Goal: Information Seeking & Learning: Learn about a topic

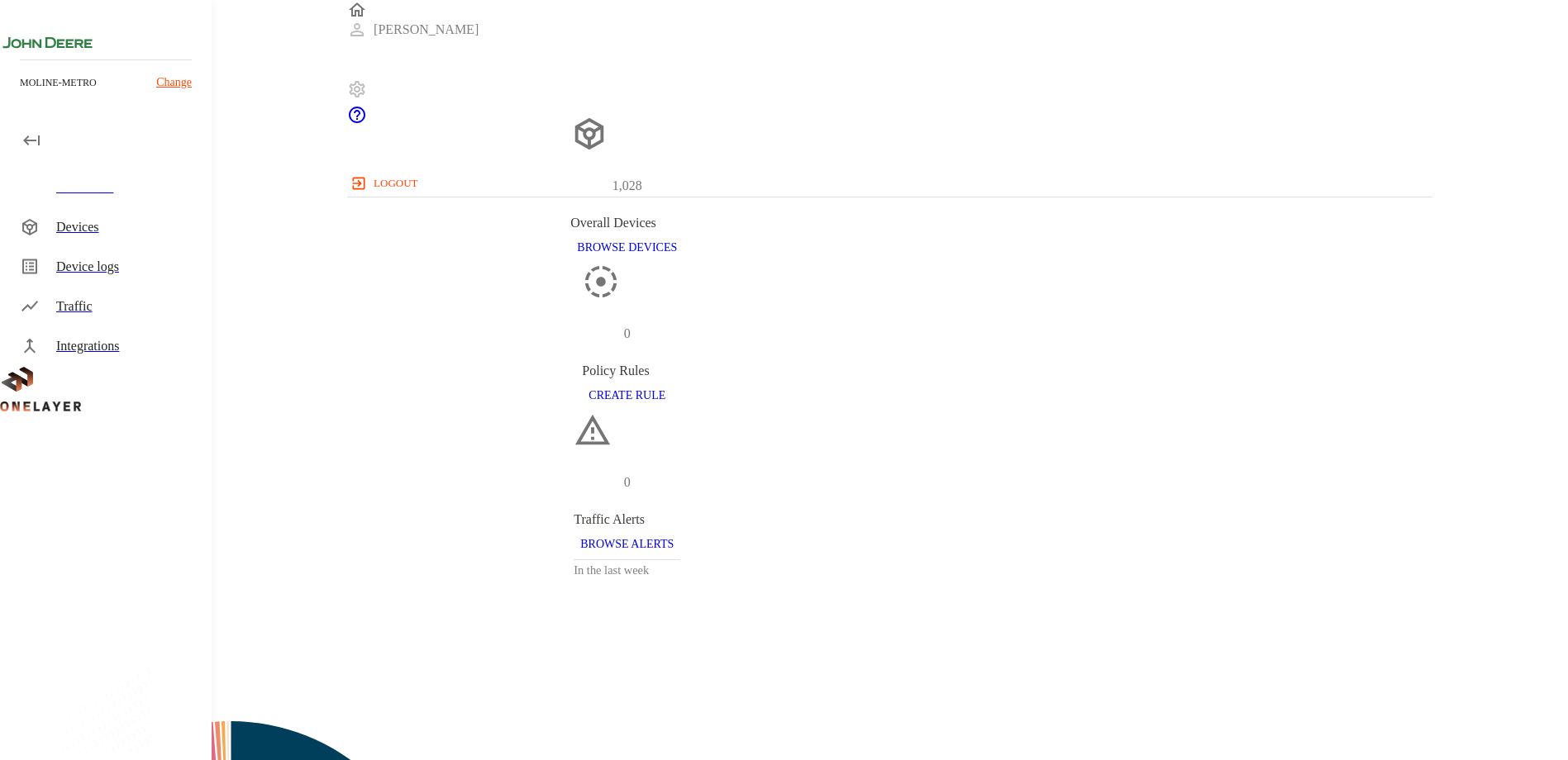
click at [90, 227] on div "Devices" at bounding box center [127, 227] width 142 height 20
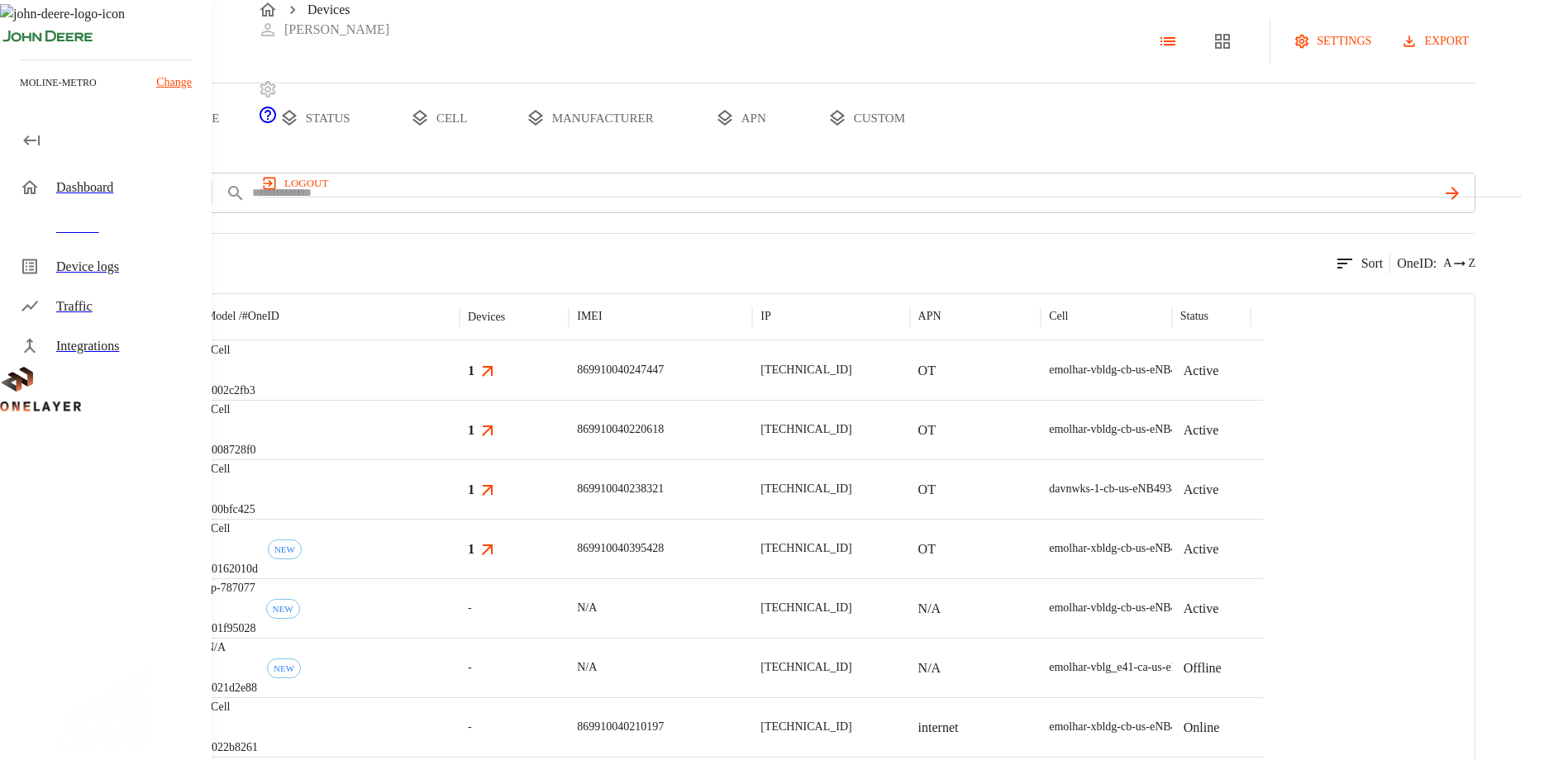
click at [1475, 57] on button "export" at bounding box center [1436, 42] width 78 height 31
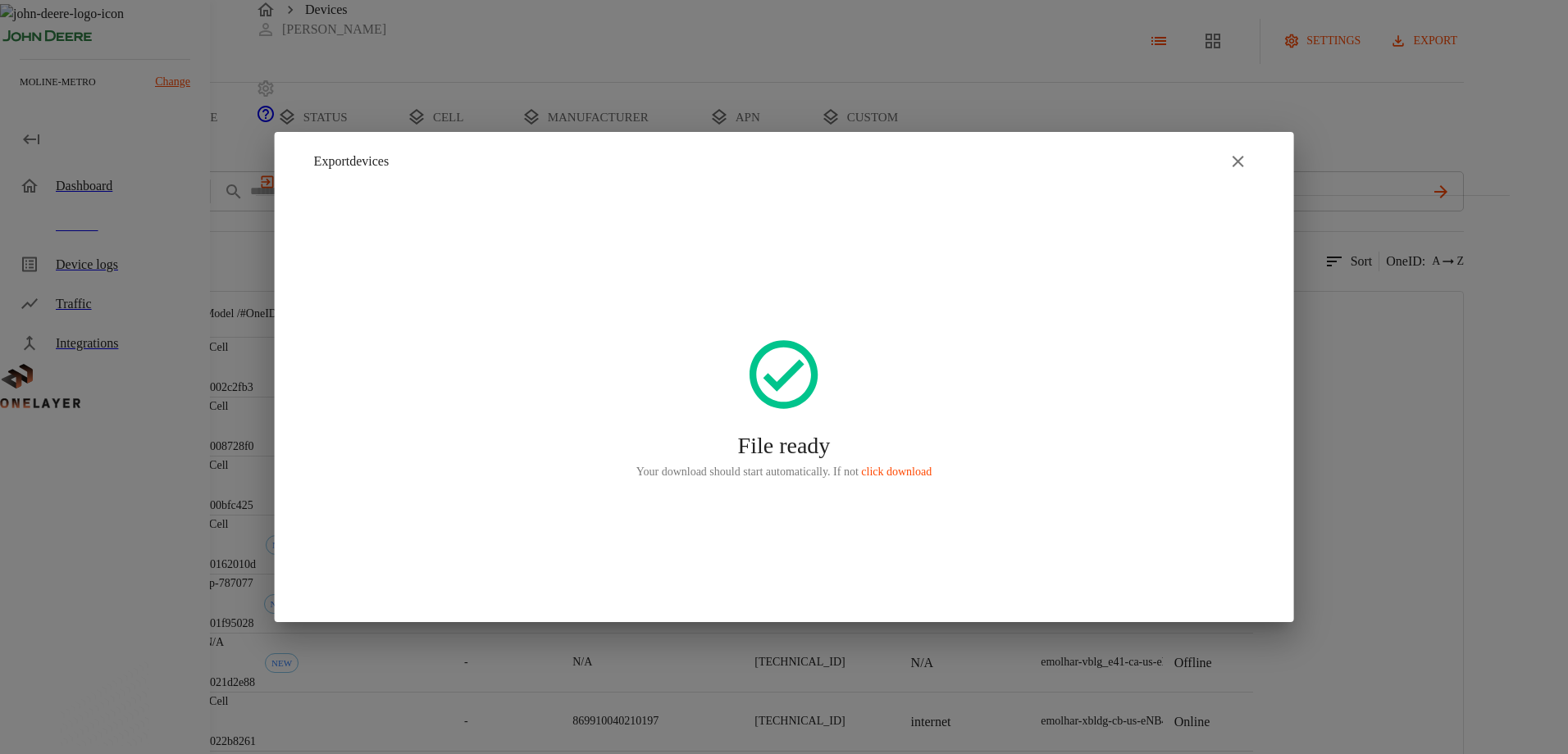
click at [1240, 161] on icon "button" at bounding box center [1237, 161] width 20 height 20
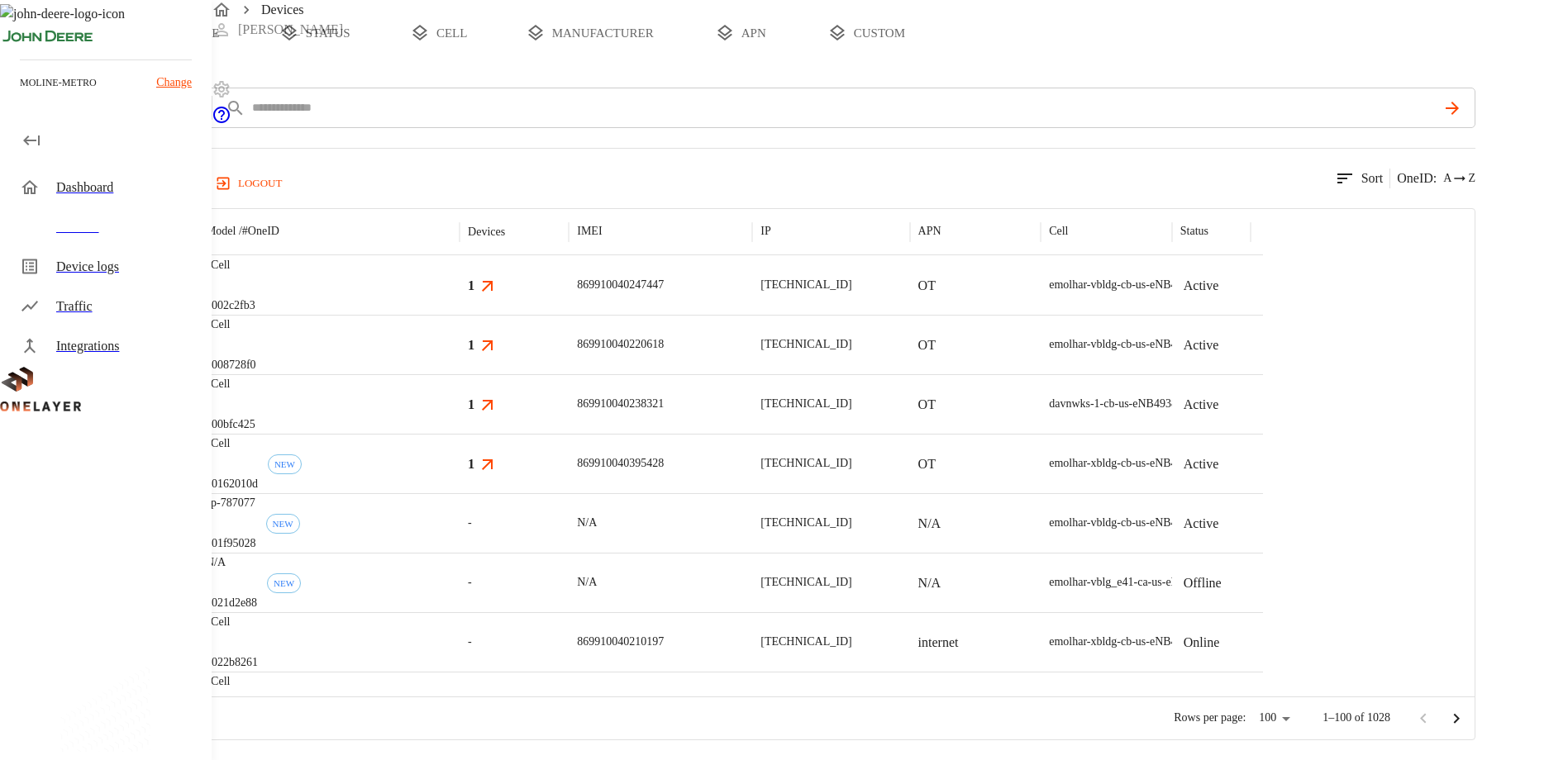
scroll to position [155, 0]
click at [140, 399] on img "MultiTech" at bounding box center [111, 404] width 62 height 16
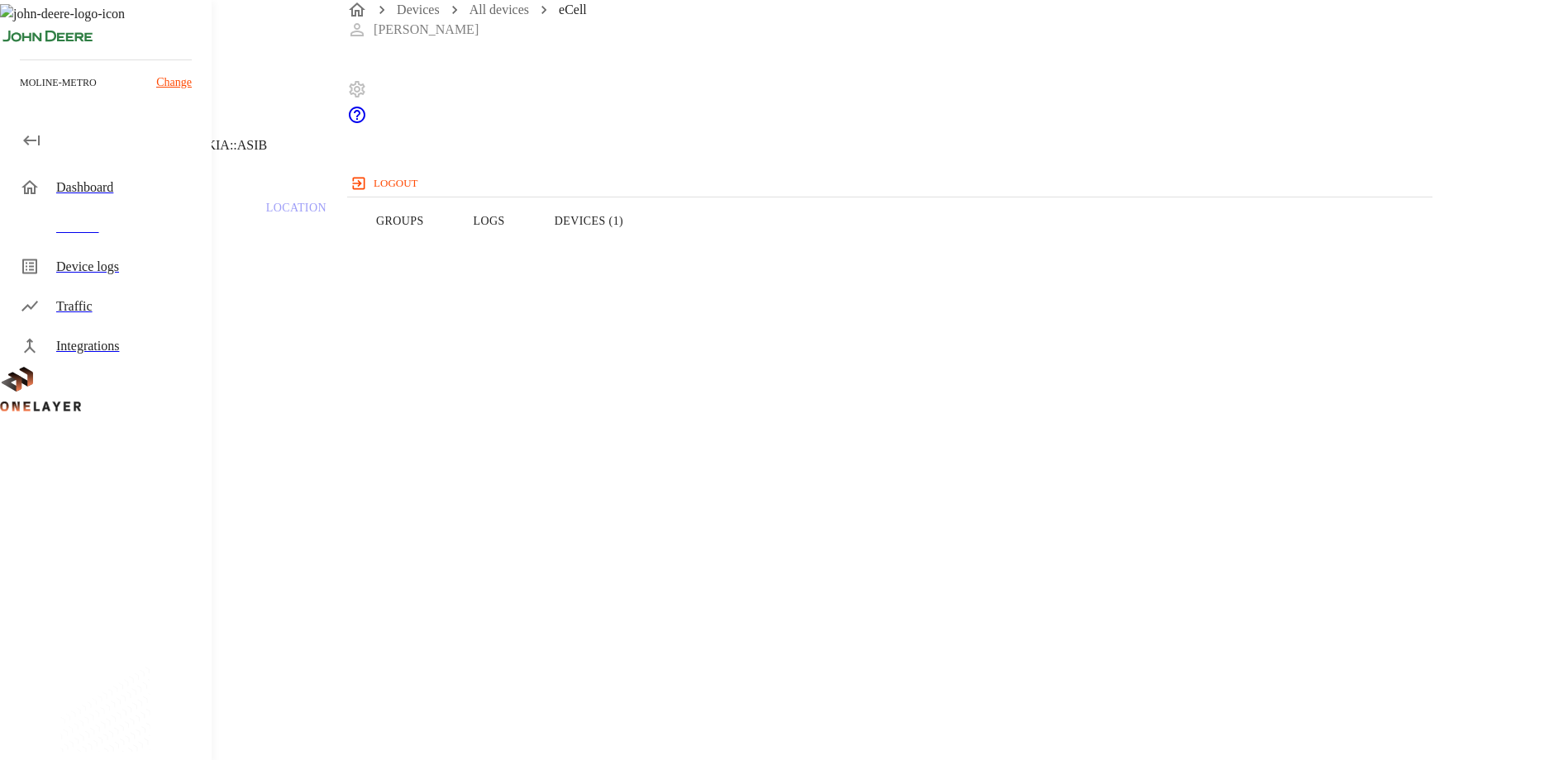
click at [83, 221] on div "Devices" at bounding box center [127, 227] width 142 height 20
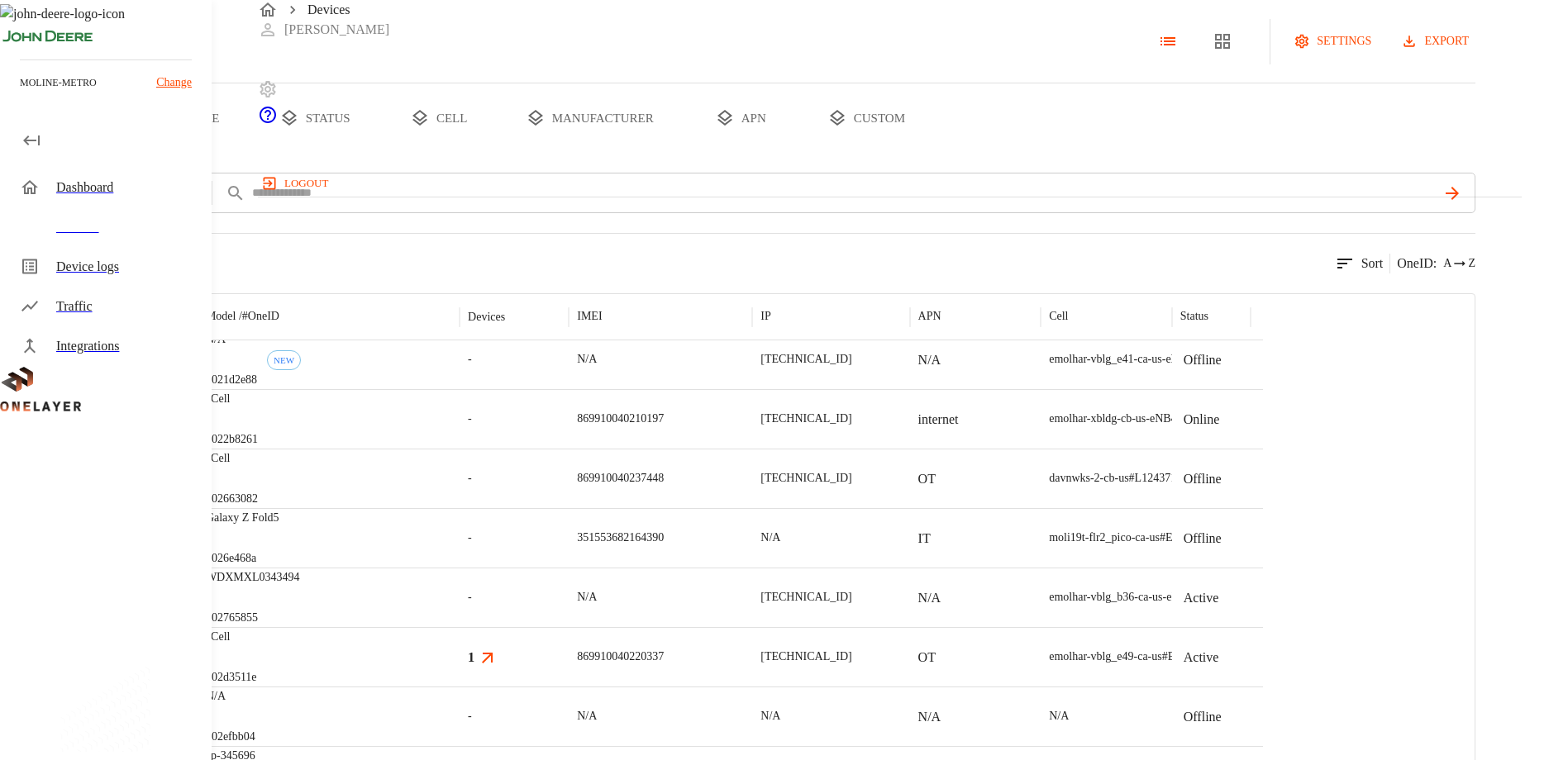
scroll to position [331, 0]
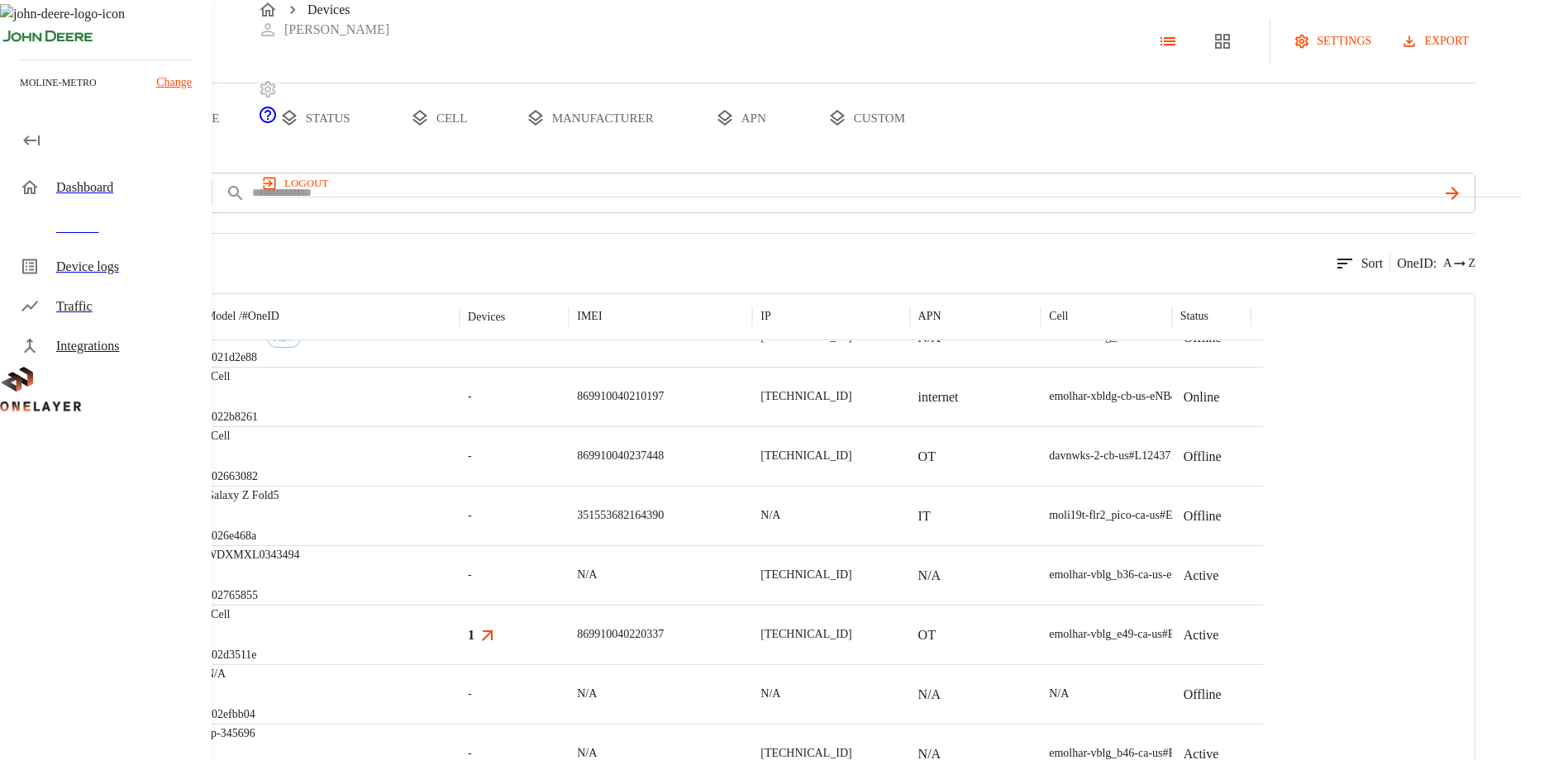
click at [300, 563] on p "WDXMXL0343494" at bounding box center [253, 554] width 94 height 16
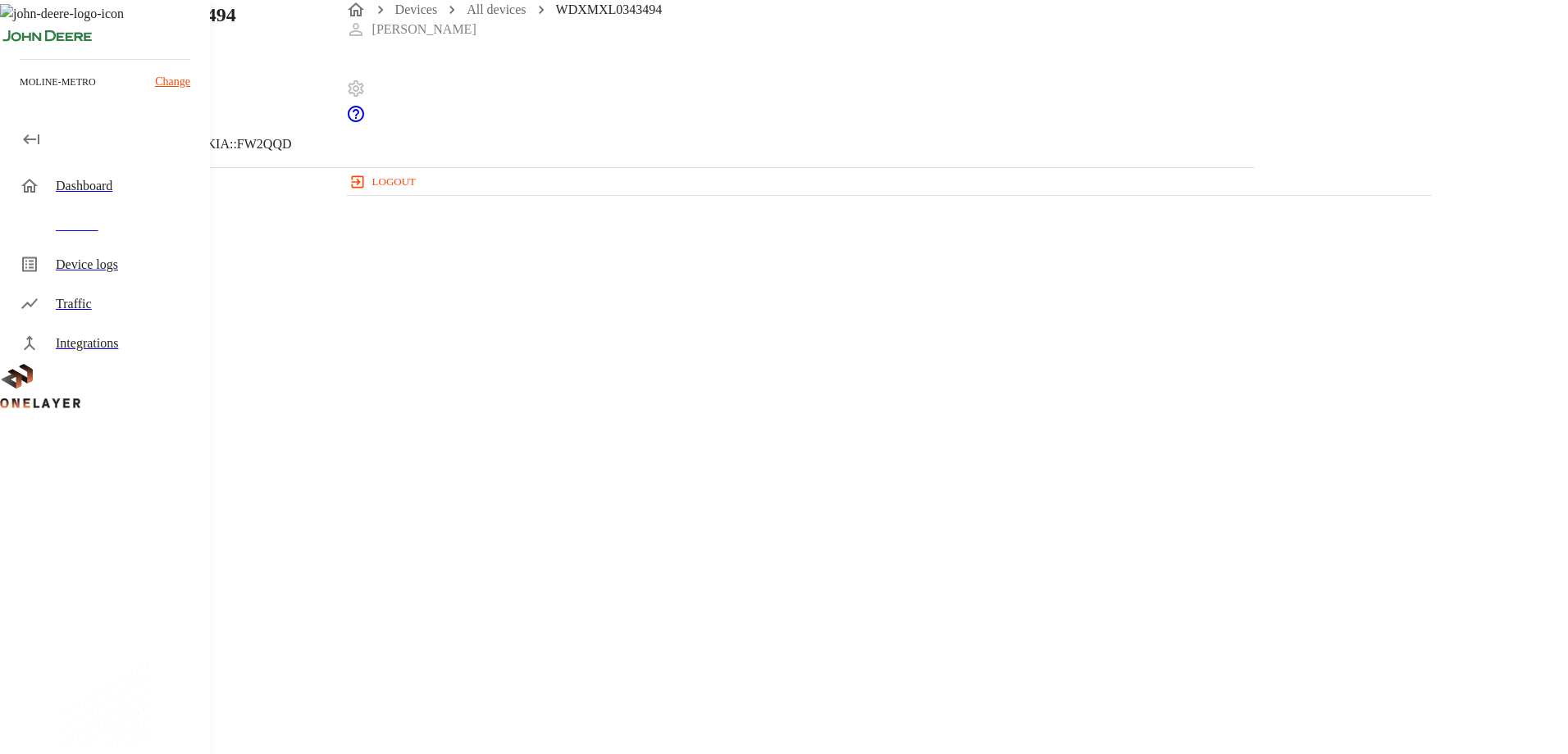
drag, startPoint x: 634, startPoint y: 340, endPoint x: 536, endPoint y: 336, distance: 98.1
click at [536, 377] on section "Hostname: WDXMXL0343494" at bounding box center [627, 403] width 1176 height 52
drag, startPoint x: 1227, startPoint y: 255, endPoint x: 1275, endPoint y: 255, distance: 48.0
drag, startPoint x: 1072, startPoint y: 281, endPoint x: 1395, endPoint y: 288, distance: 323.1
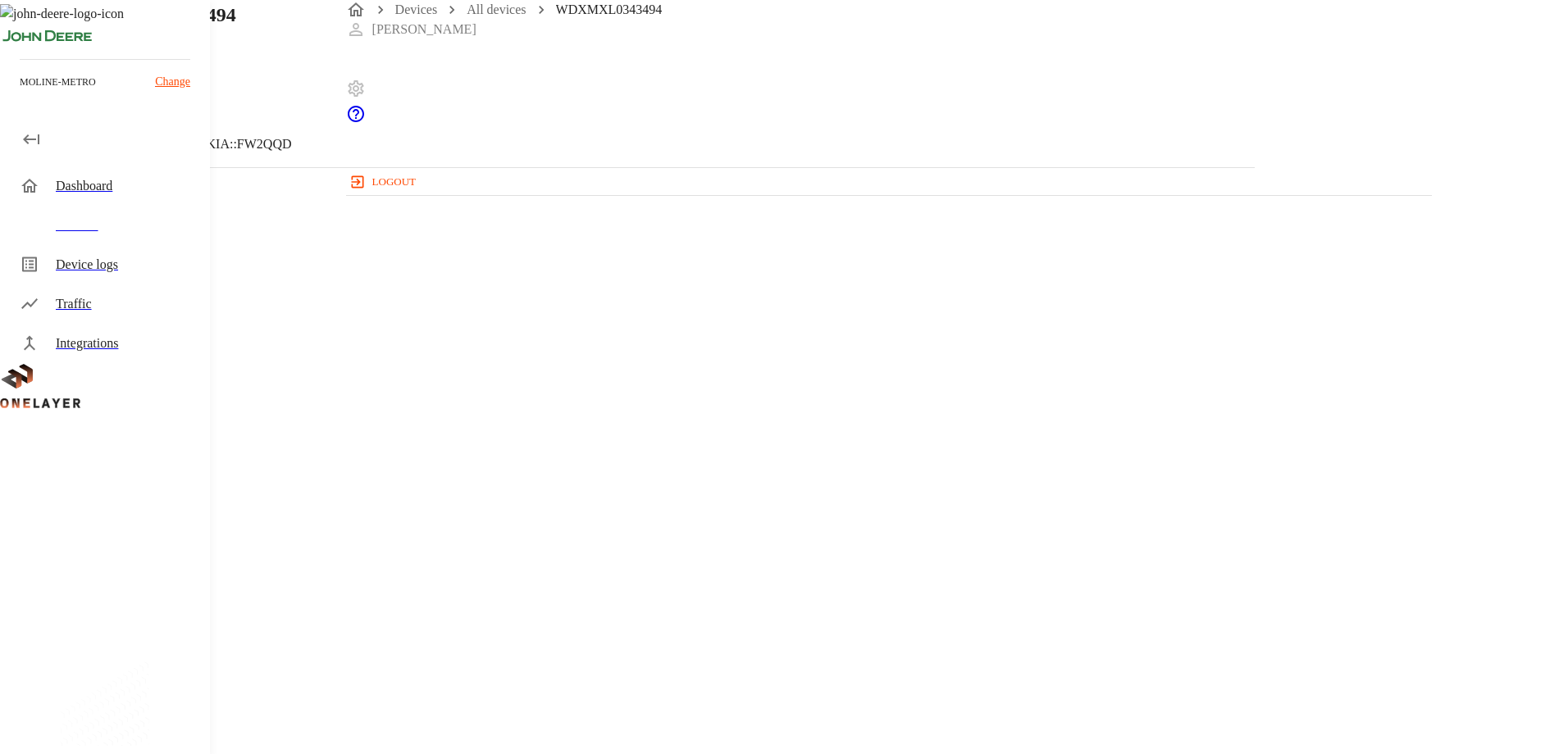
click at [1254, 288] on div "Parent CPE: eCell Device Type: Non-Cellular Device Manufacturer: HP Inc. Hostna…" at bounding box center [627, 568] width 1254 height 802
drag, startPoint x: 1395, startPoint y: 288, endPoint x: 1226, endPoint y: 318, distance: 171.6
drag, startPoint x: 1226, startPoint y: 318, endPoint x: 1309, endPoint y: 352, distance: 89.7
click at [1215, 352] on div "Parent CPE: eCell Device Type: Non-Cellular Device Manufacturer: HP Inc. Hostna…" at bounding box center [627, 568] width 1176 height 802
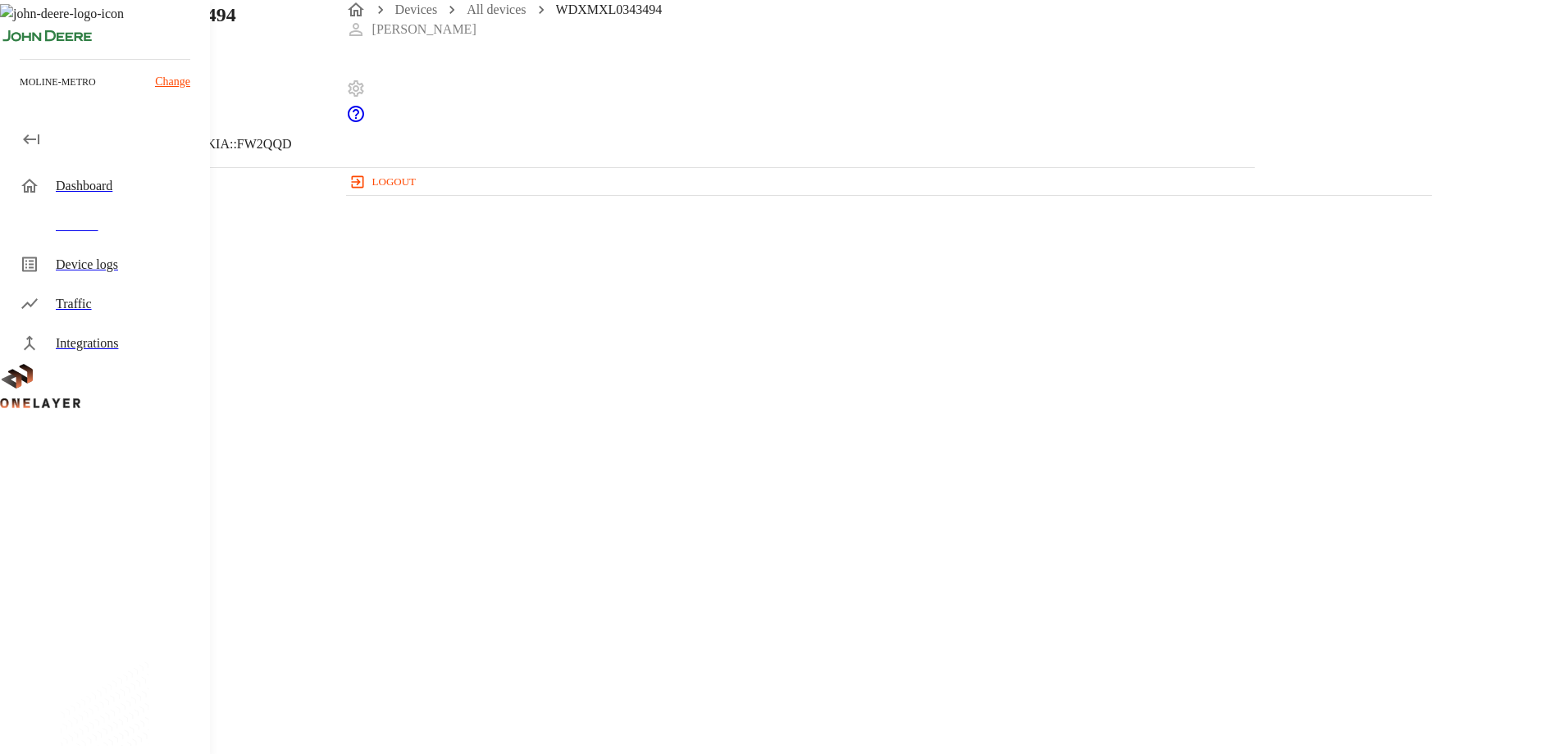
click at [20, 93] on icon at bounding box center [10, 83] width 20 height 20
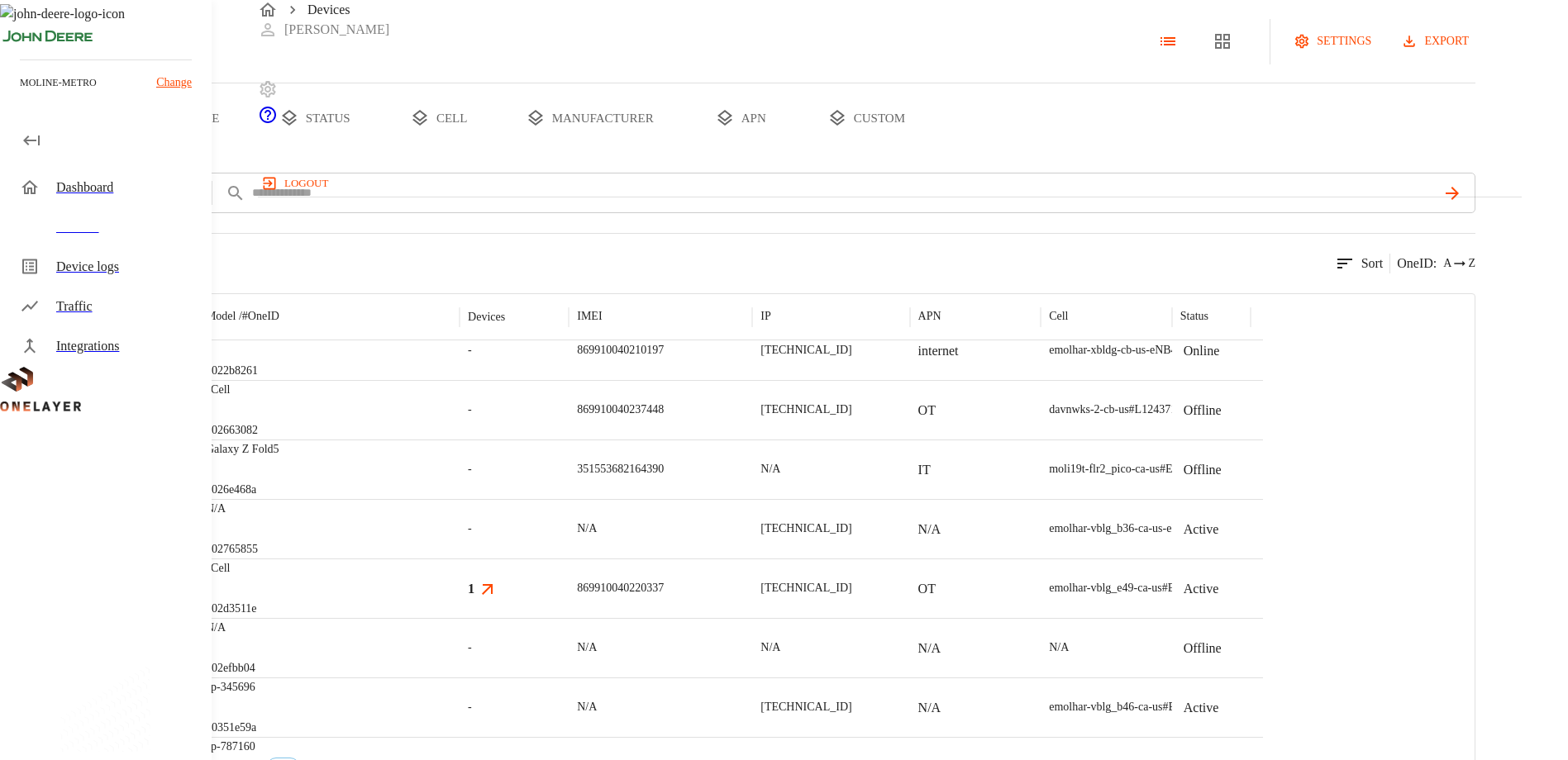
scroll to position [449, 0]
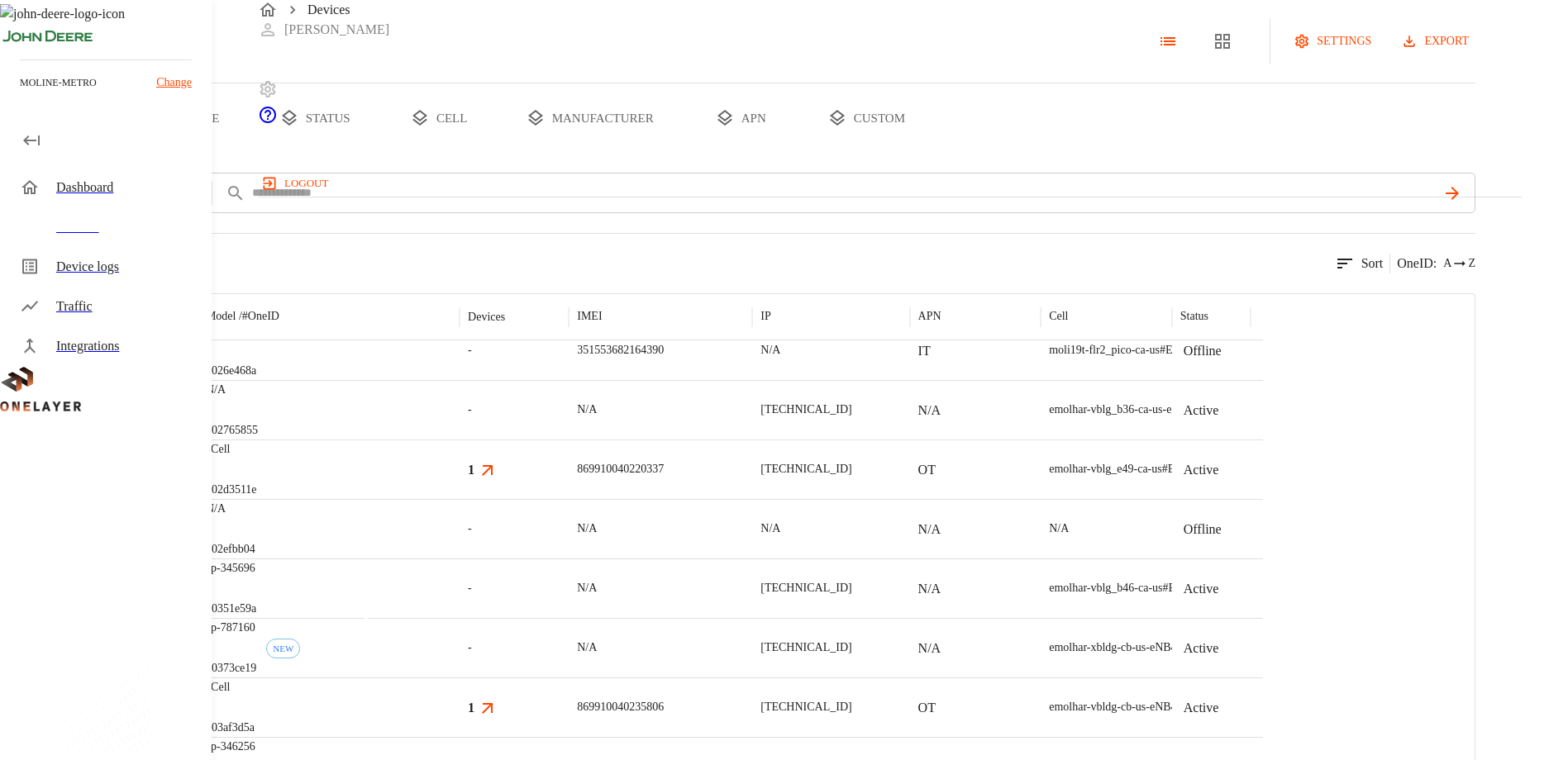
click at [80, 529] on img "Dell Inc." at bounding box center [80, 529] width 0 height 0
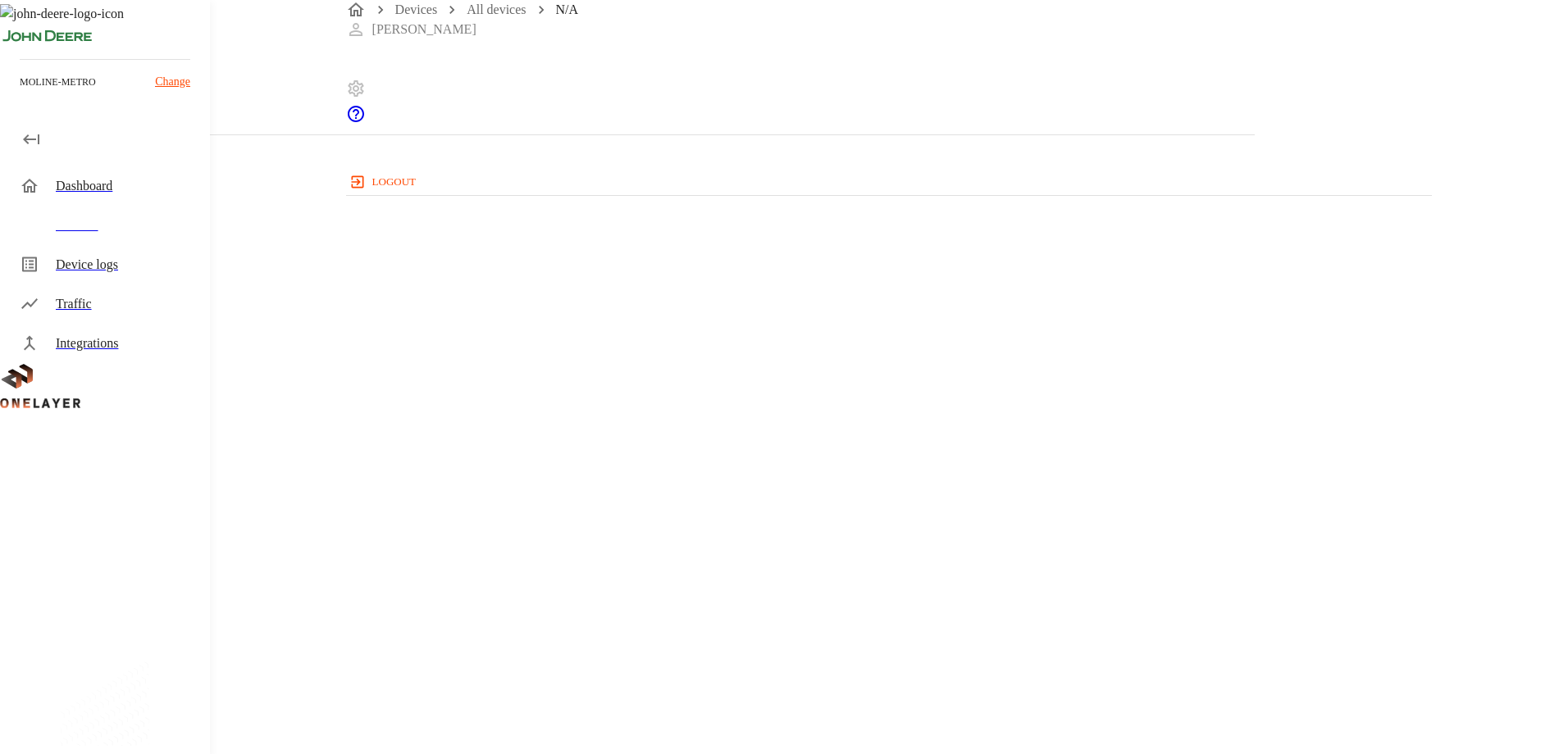
click at [20, 77] on icon at bounding box center [10, 67] width 20 height 20
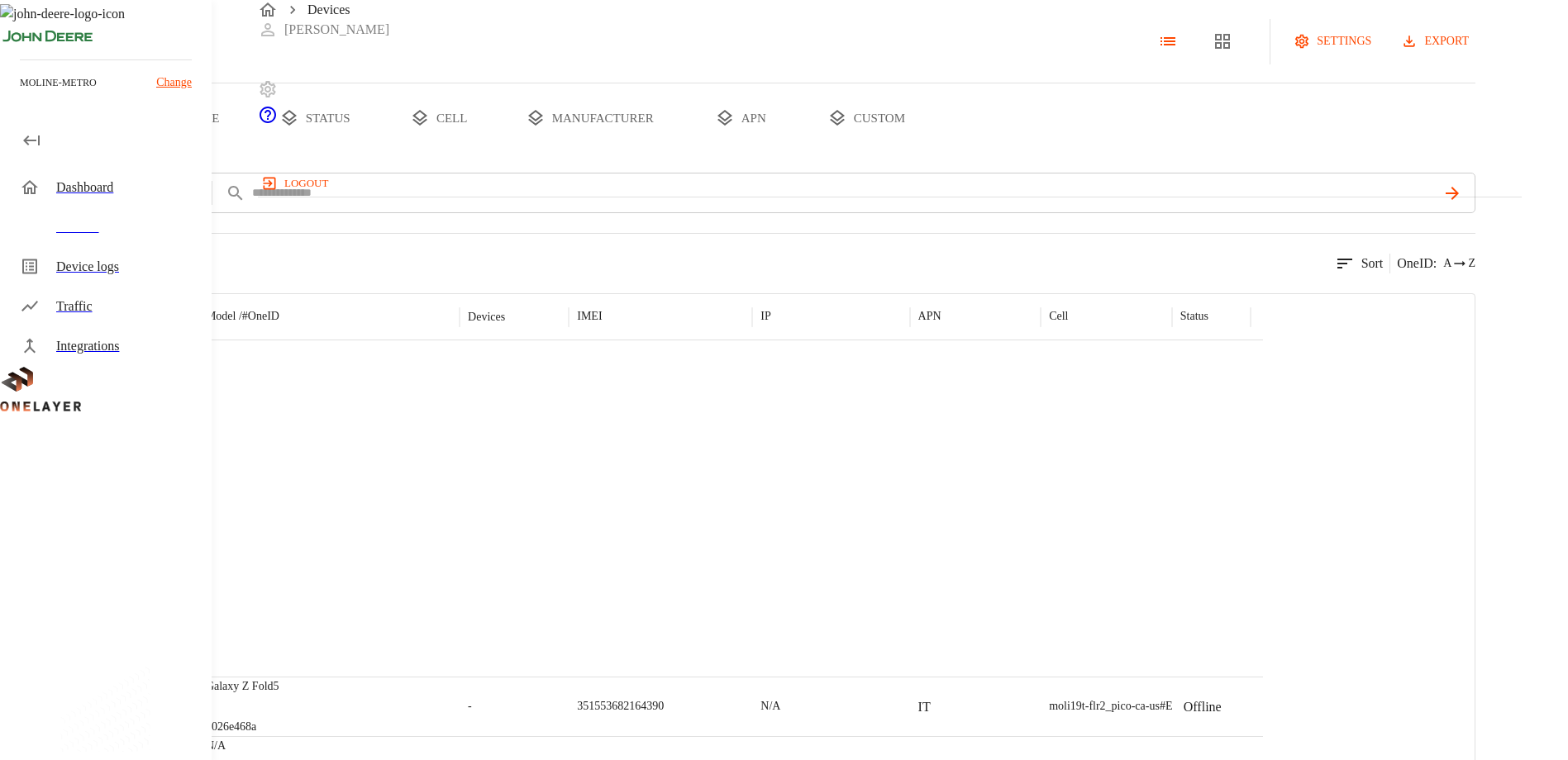
scroll to position [453, 0]
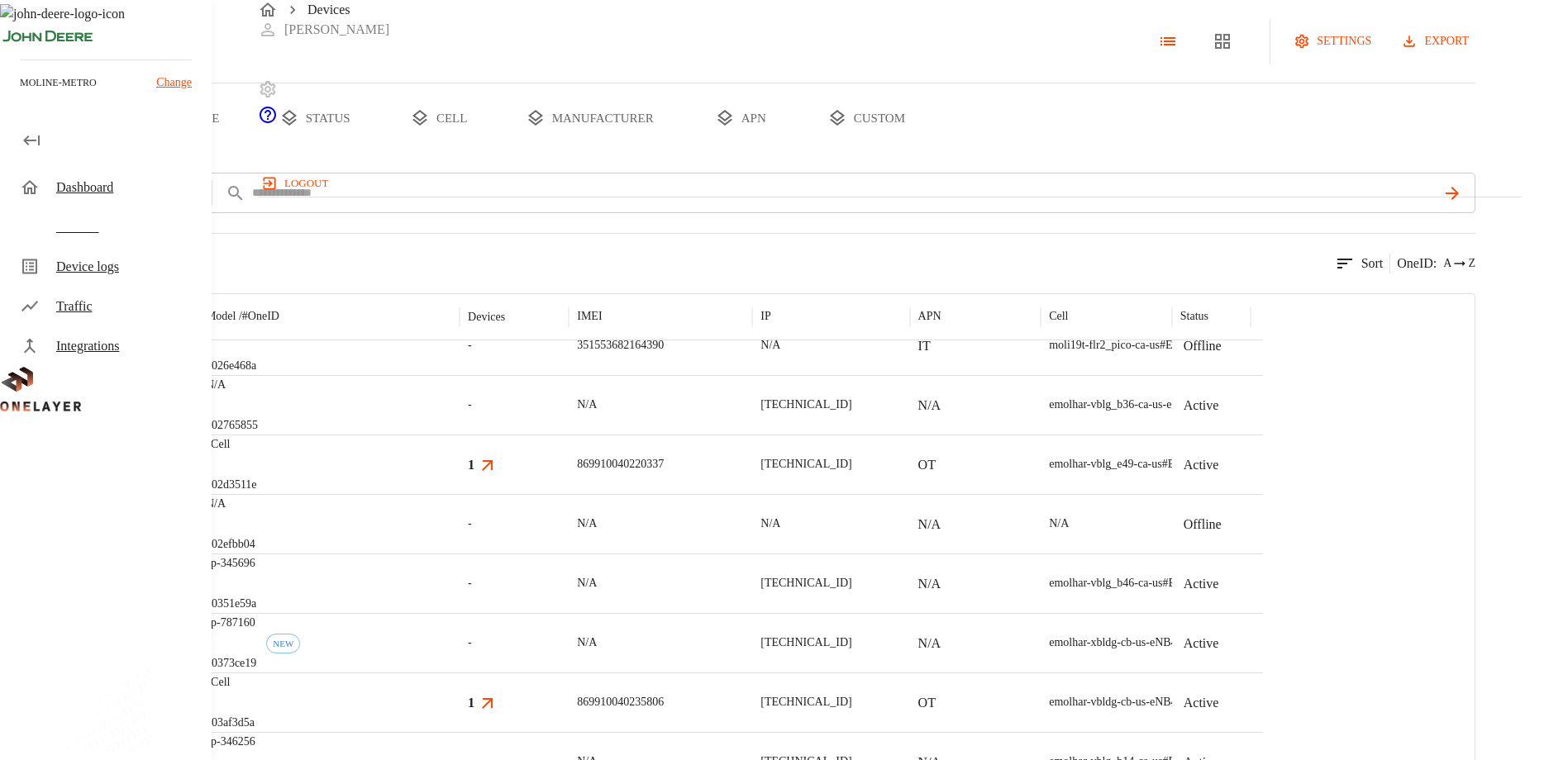
click at [127, 413] on img "HP Inc." at bounding box center [104, 405] width 48 height 16
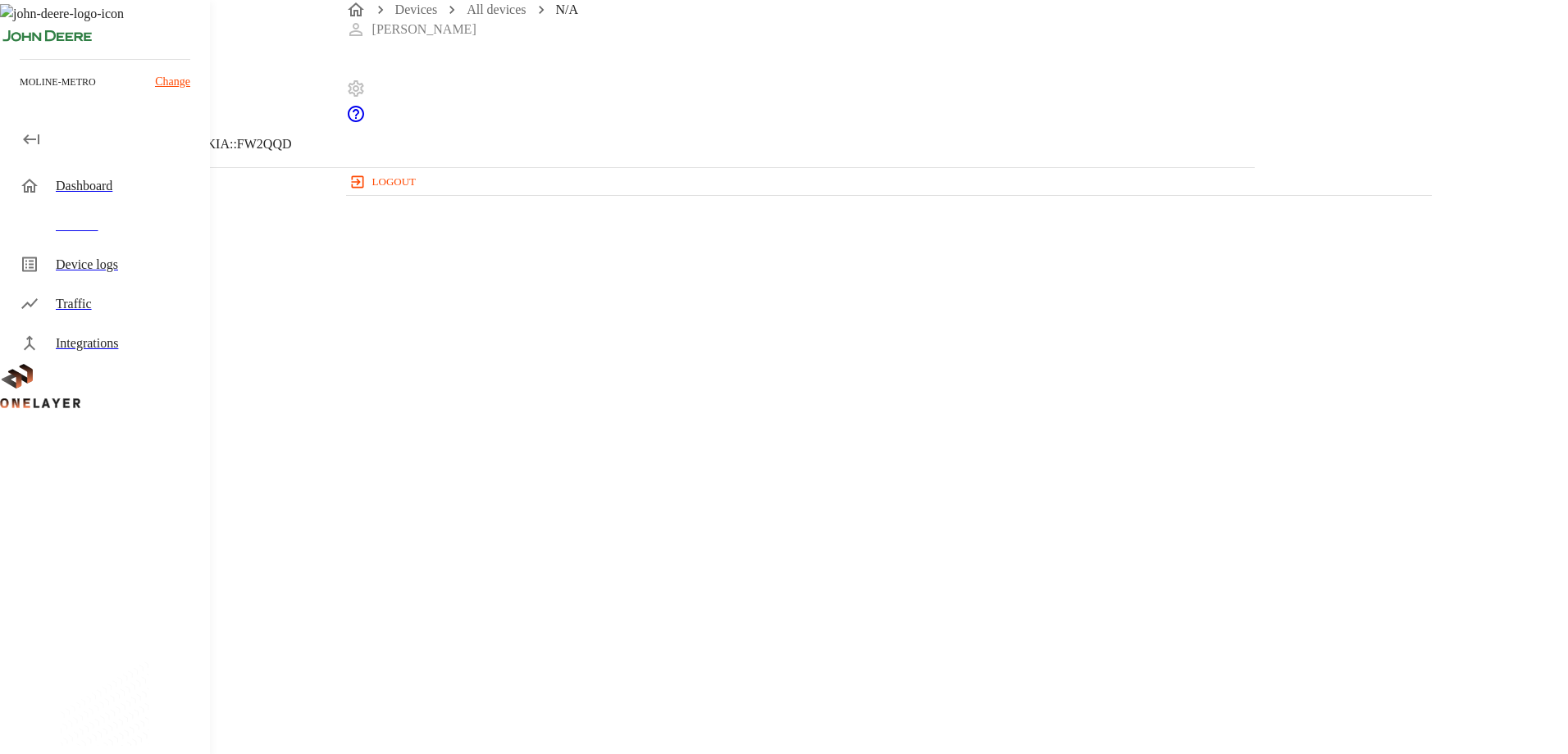
click at [20, 93] on icon at bounding box center [10, 83] width 20 height 20
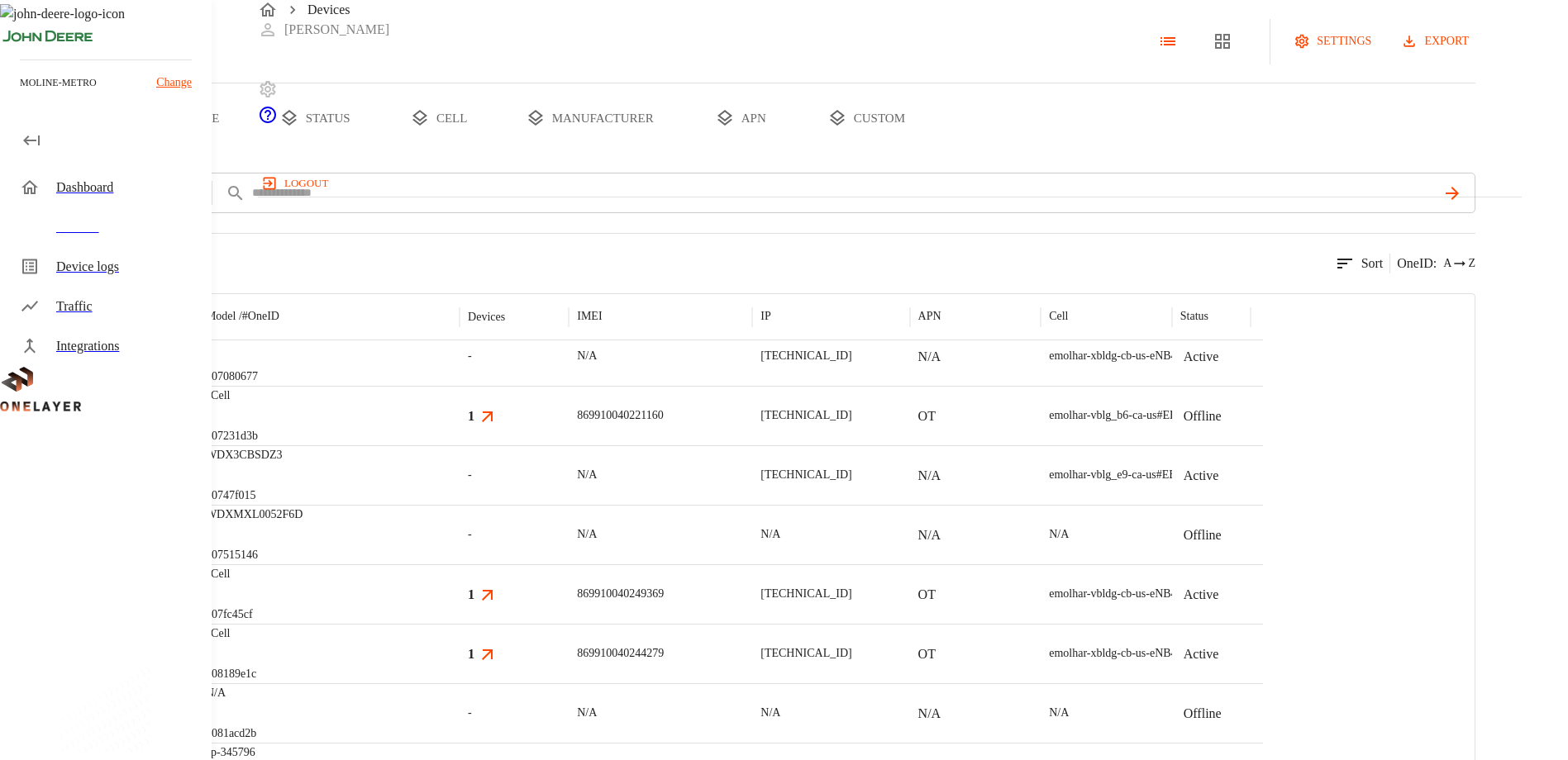
click at [283, 503] on p "#0747f015" at bounding box center [244, 495] width 77 height 16
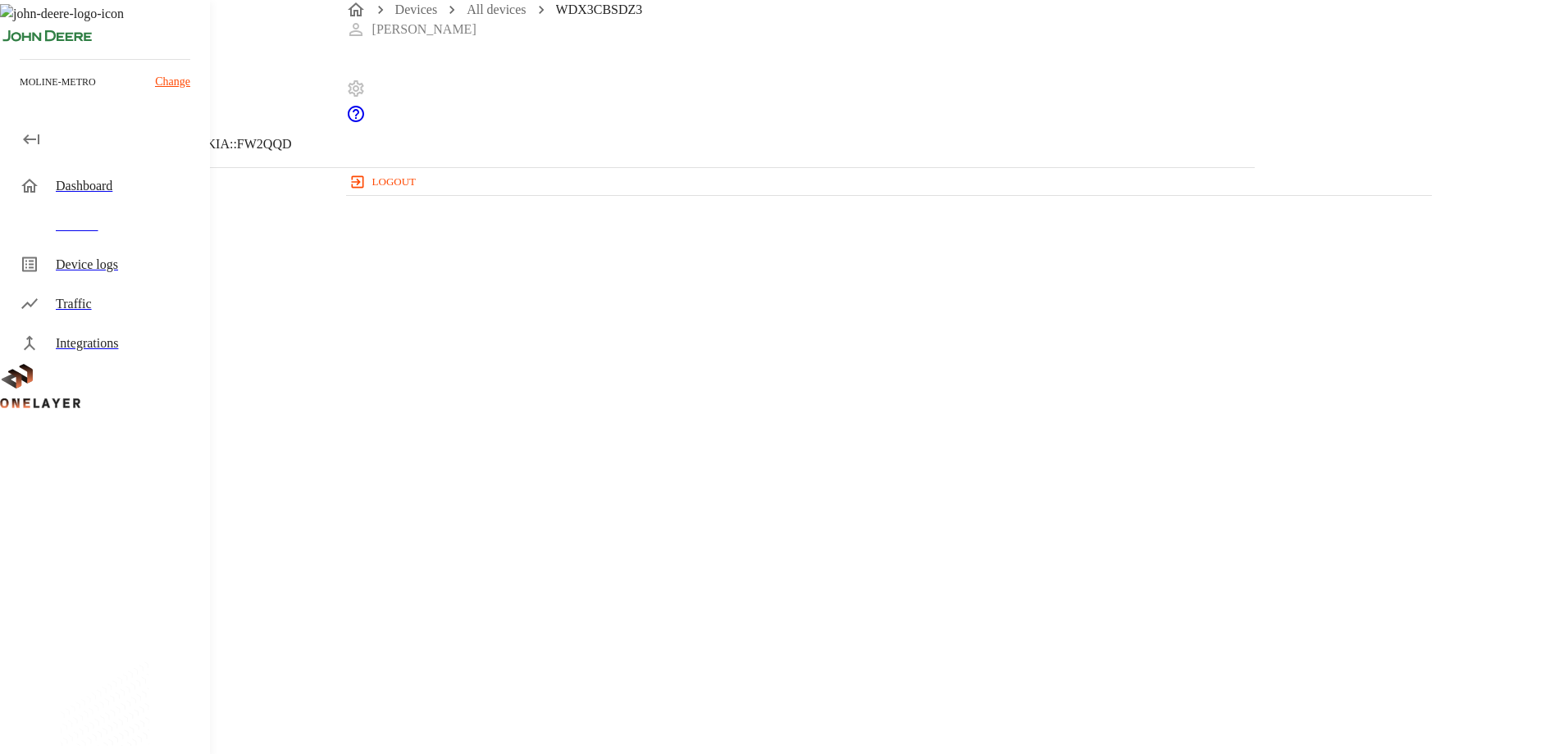
drag, startPoint x: 660, startPoint y: 280, endPoint x: 516, endPoint y: 281, distance: 144.0
click at [516, 281] on section "Device Type: Non-Cellular Device" at bounding box center [627, 273] width 1176 height 52
click at [710, 390] on div "Parent CPE: eCell Device Type: Non-Cellular Device Manufacturer: Dell Inc. Host…" at bounding box center [627, 568] width 1176 height 802
drag, startPoint x: 588, startPoint y: 312, endPoint x: 502, endPoint y: 315, distance: 86.1
click at [502, 315] on section "Manufacturer: Dell Inc." at bounding box center [627, 338] width 1176 height 52
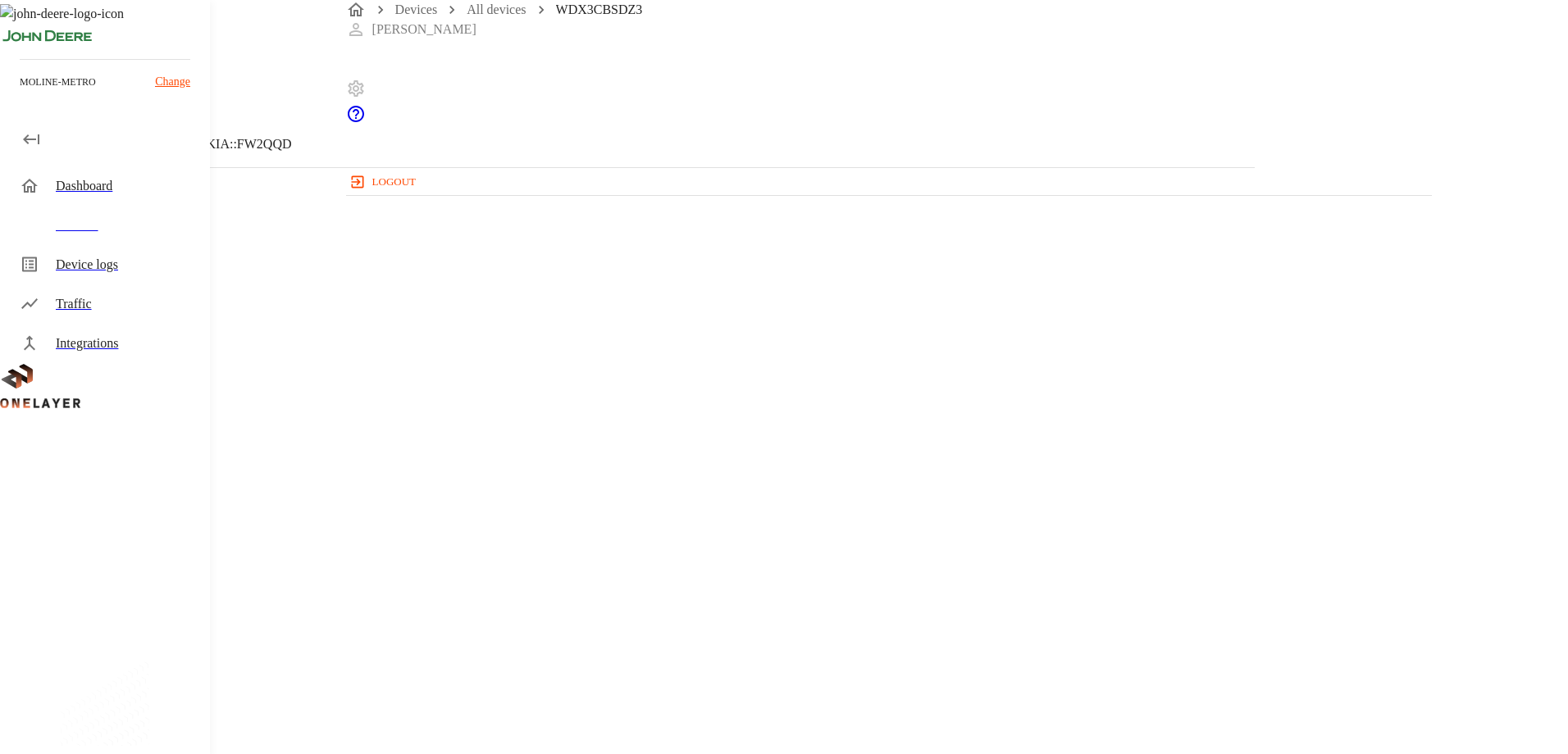
drag, startPoint x: 1221, startPoint y: 283, endPoint x: 1400, endPoint y: 289, distance: 179.1
click at [1254, 289] on div "Parent CPE: eCell Device Type: Non-Cellular Device Manufacturer: Dell Inc. Host…" at bounding box center [627, 568] width 1254 height 802
click at [1215, 335] on div "Parent CPE: eCell Device Type: Non-Cellular Device Manufacturer: Dell Inc. Host…" at bounding box center [627, 568] width 1176 height 802
drag, startPoint x: 1228, startPoint y: 310, endPoint x: 1364, endPoint y: 313, distance: 136.0
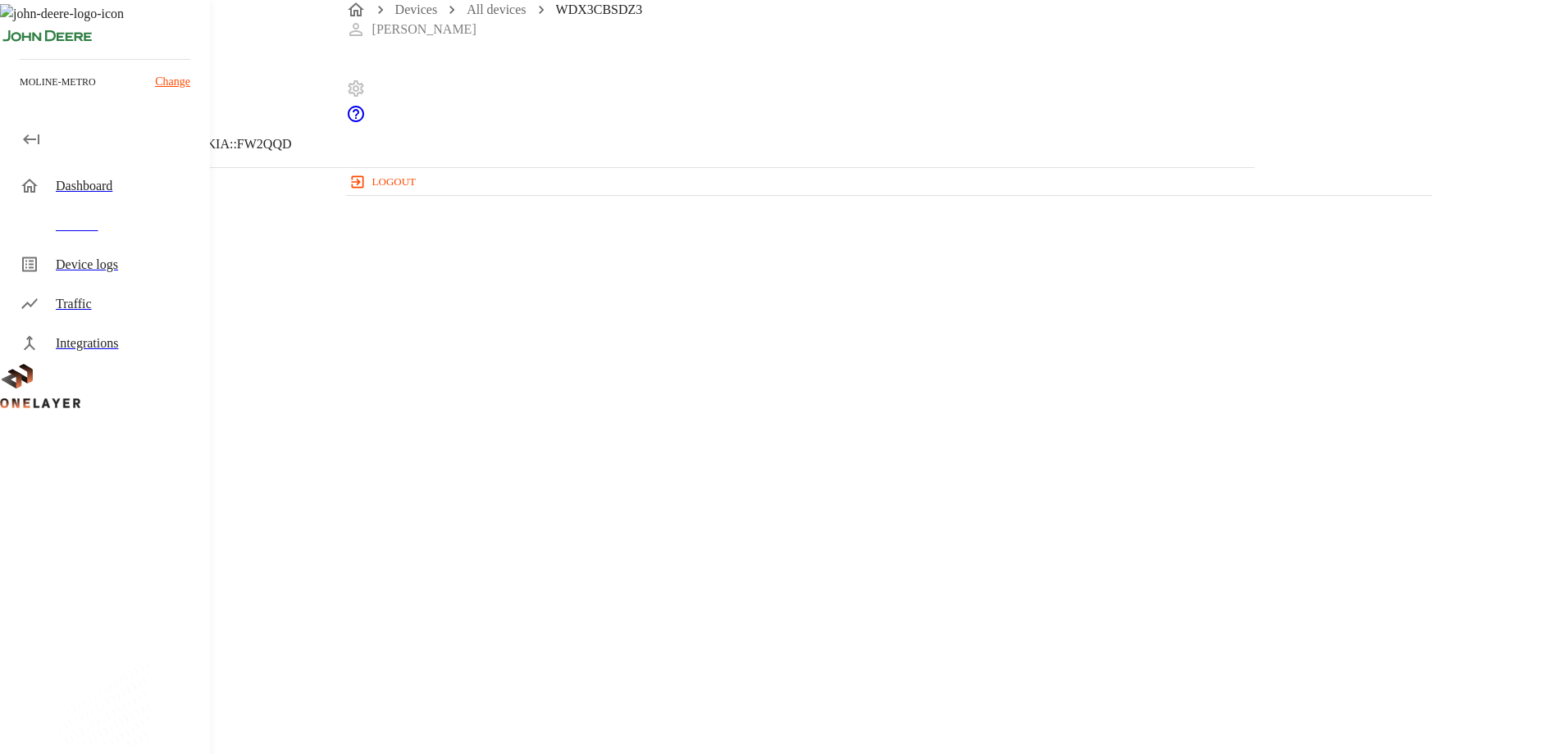
click at [889, 384] on div "Parent CPE: eCell Device Type: Non-Cellular Device Manufacturer: Dell Inc. Host…" at bounding box center [627, 568] width 1176 height 802
click at [20, 93] on icon at bounding box center [10, 83] width 20 height 20
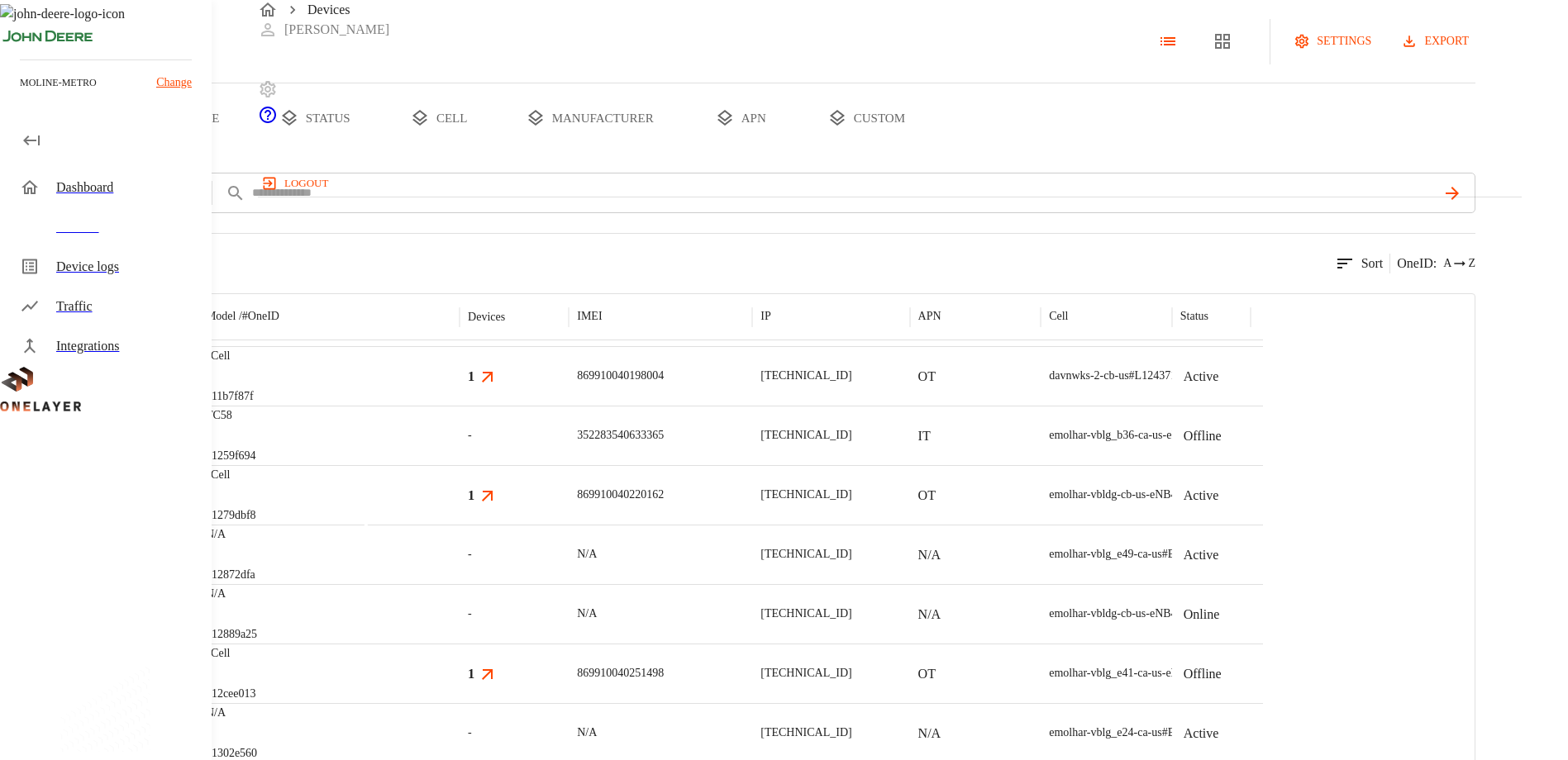
click at [199, 444] on img "Zebra Technologies Corp." at bounding box center [139, 434] width 120 height 16
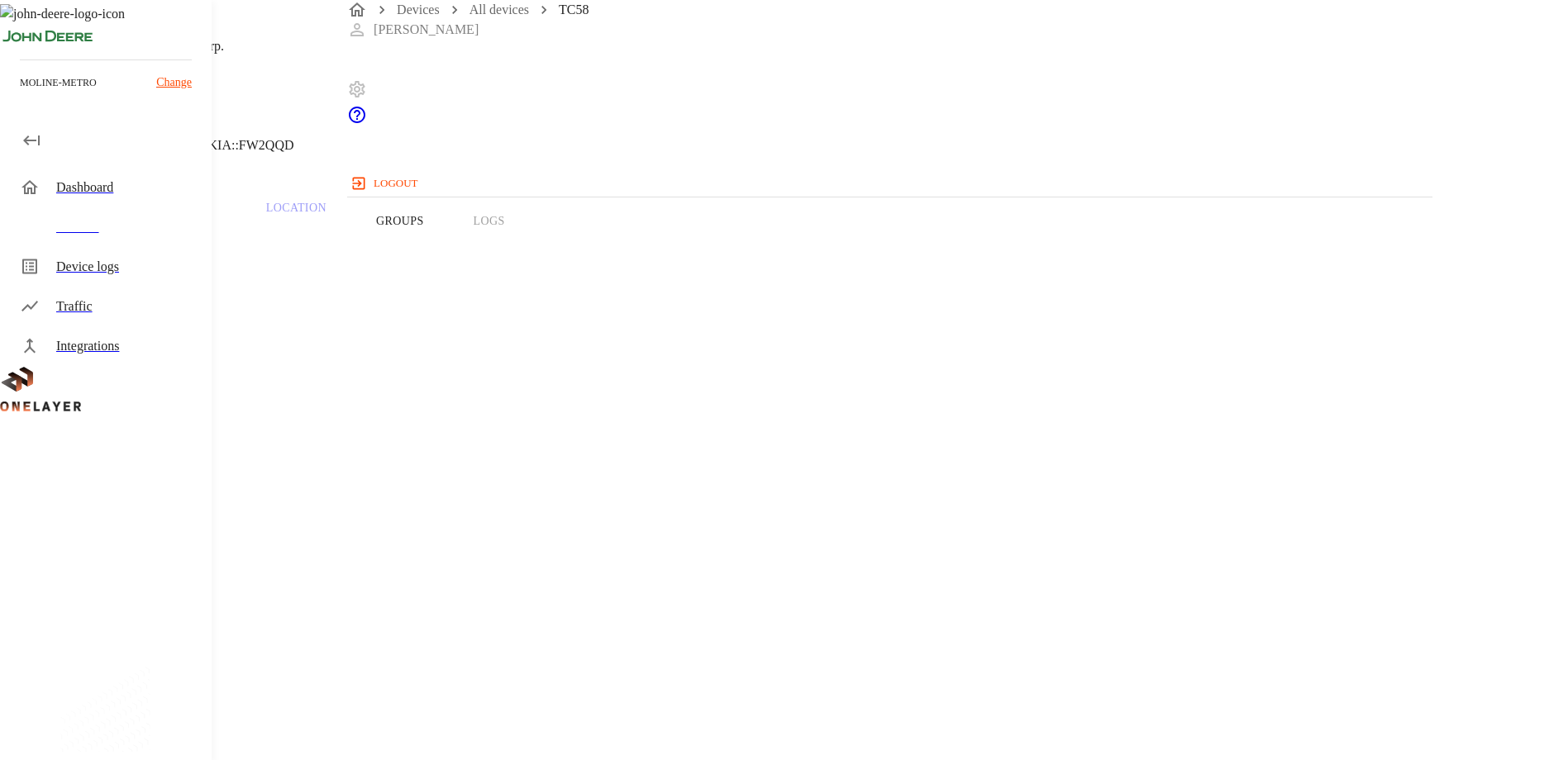
drag, startPoint x: 629, startPoint y: 316, endPoint x: 529, endPoint y: 316, distance: 100.0
click at [529, 316] on section "Device Type: Mobile Phone" at bounding box center [627, 312] width 1175 height 53
drag, startPoint x: 529, startPoint y: 316, endPoint x: 664, endPoint y: 130, distance: 229.8
click at [294, 30] on div "TC58" at bounding box center [185, 14] width 221 height 30
drag, startPoint x: 653, startPoint y: 456, endPoint x: 494, endPoint y: 453, distance: 159.0
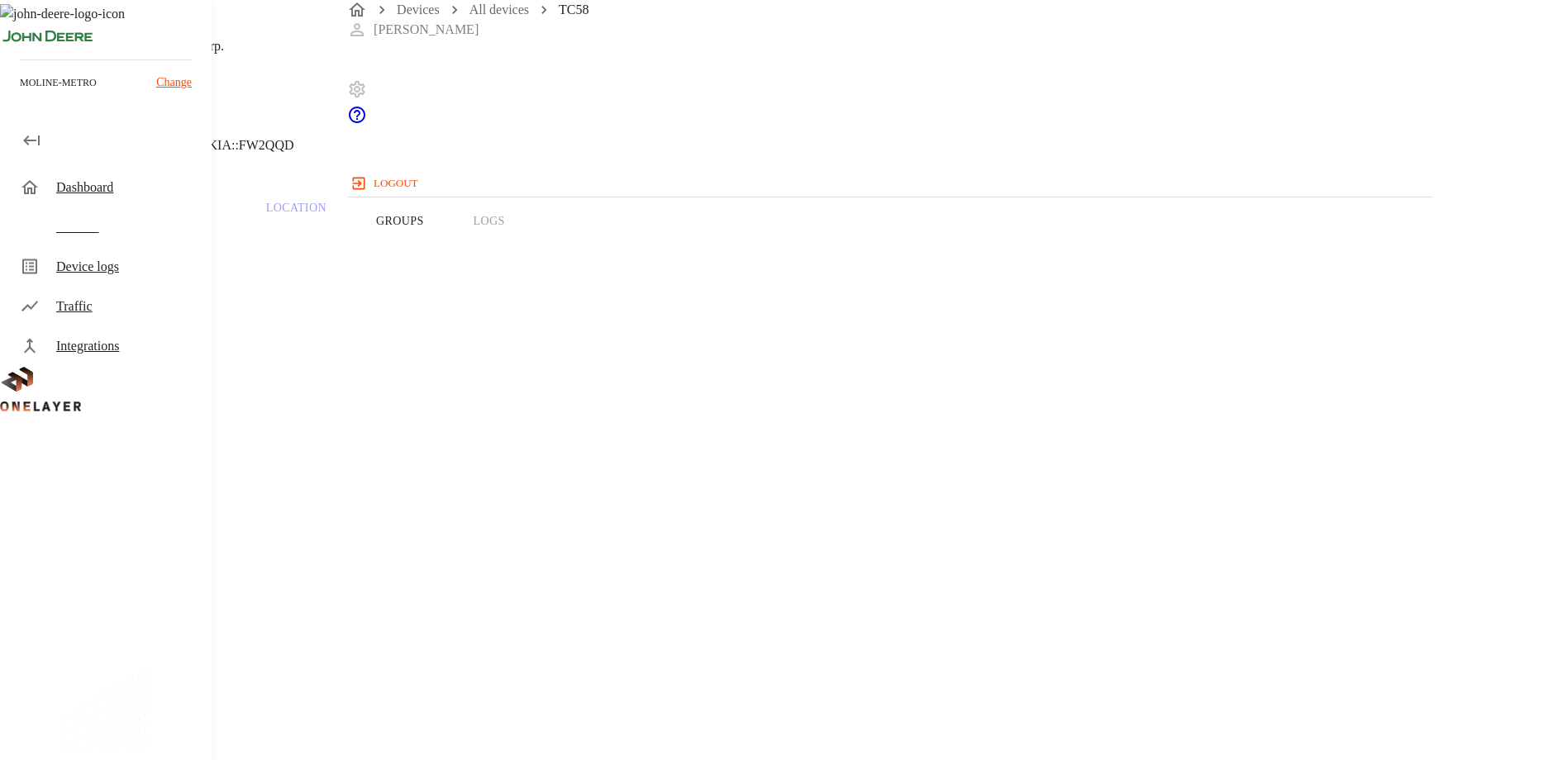
click at [494, 615] on section "IMEI: [TECHNICAL_ID]" at bounding box center [627, 641] width 1175 height 53
drag, startPoint x: 494, startPoint y: 453, endPoint x: 550, endPoint y: 477, distance: 60.9
click at [84, 716] on span "Android" at bounding box center [62, 723] width 44 height 14
drag, startPoint x: 550, startPoint y: 477, endPoint x: 591, endPoint y: 474, distance: 41.1
click at [591, 680] on section "OS Name: Android" at bounding box center [627, 706] width 1175 height 53
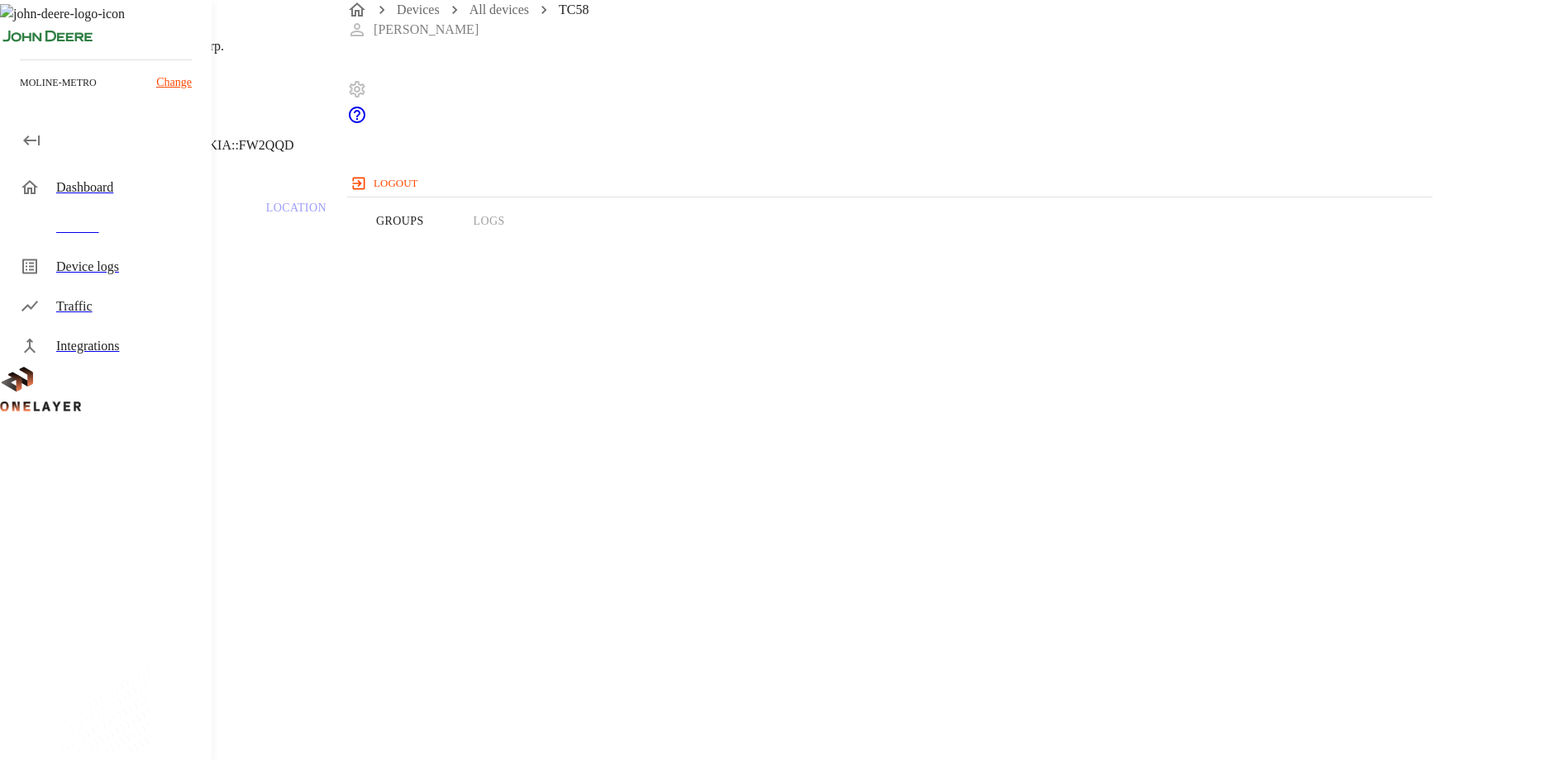
drag, startPoint x: 929, startPoint y: 340, endPoint x: 847, endPoint y: 336, distance: 82.1
drag, startPoint x: 1029, startPoint y: 427, endPoint x: 880, endPoint y: 360, distance: 163.4
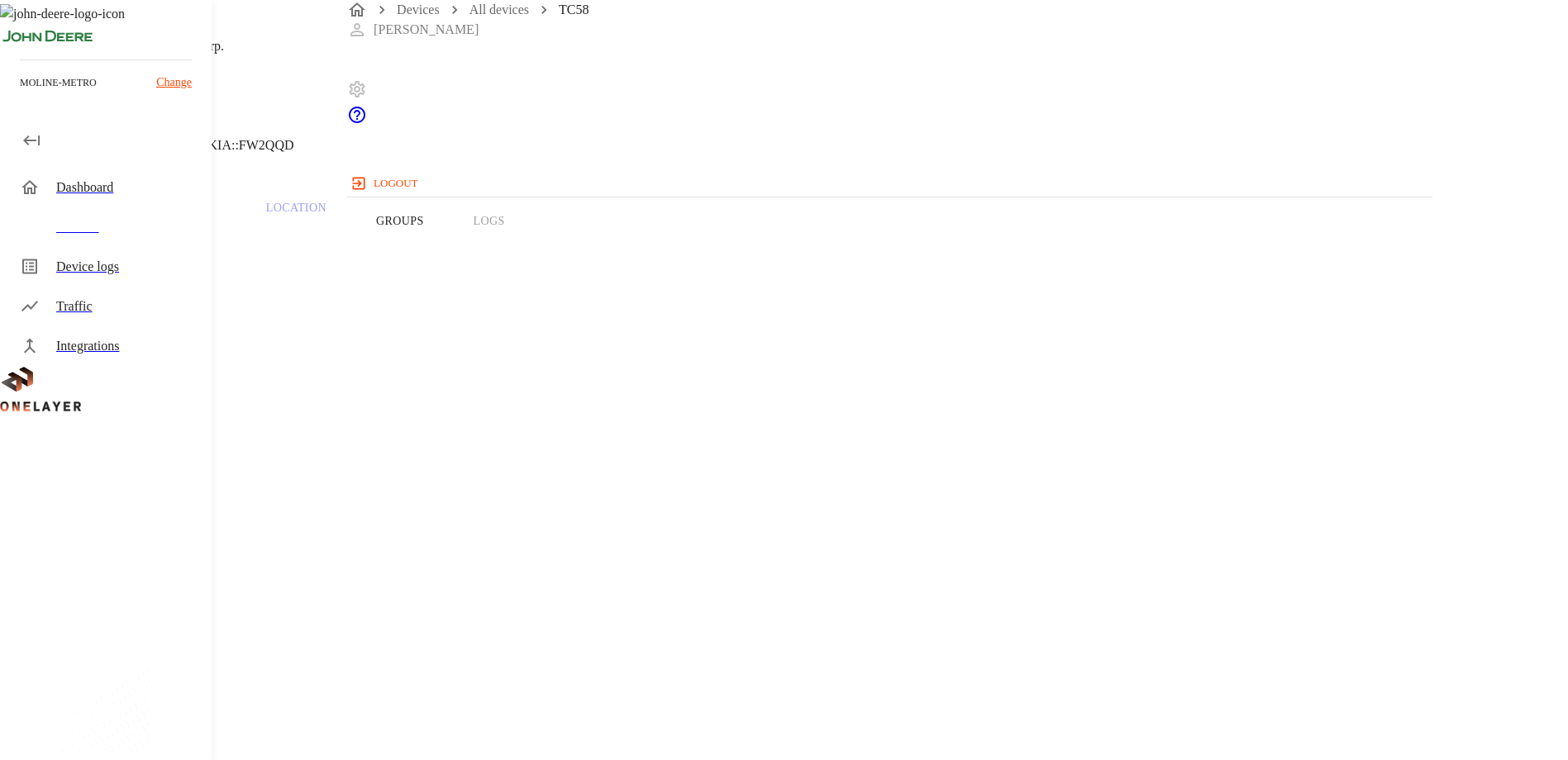
drag, startPoint x: 1219, startPoint y: 317, endPoint x: 1282, endPoint y: 311, distance: 63.3
drag, startPoint x: 1383, startPoint y: 343, endPoint x: 1228, endPoint y: 339, distance: 155.1
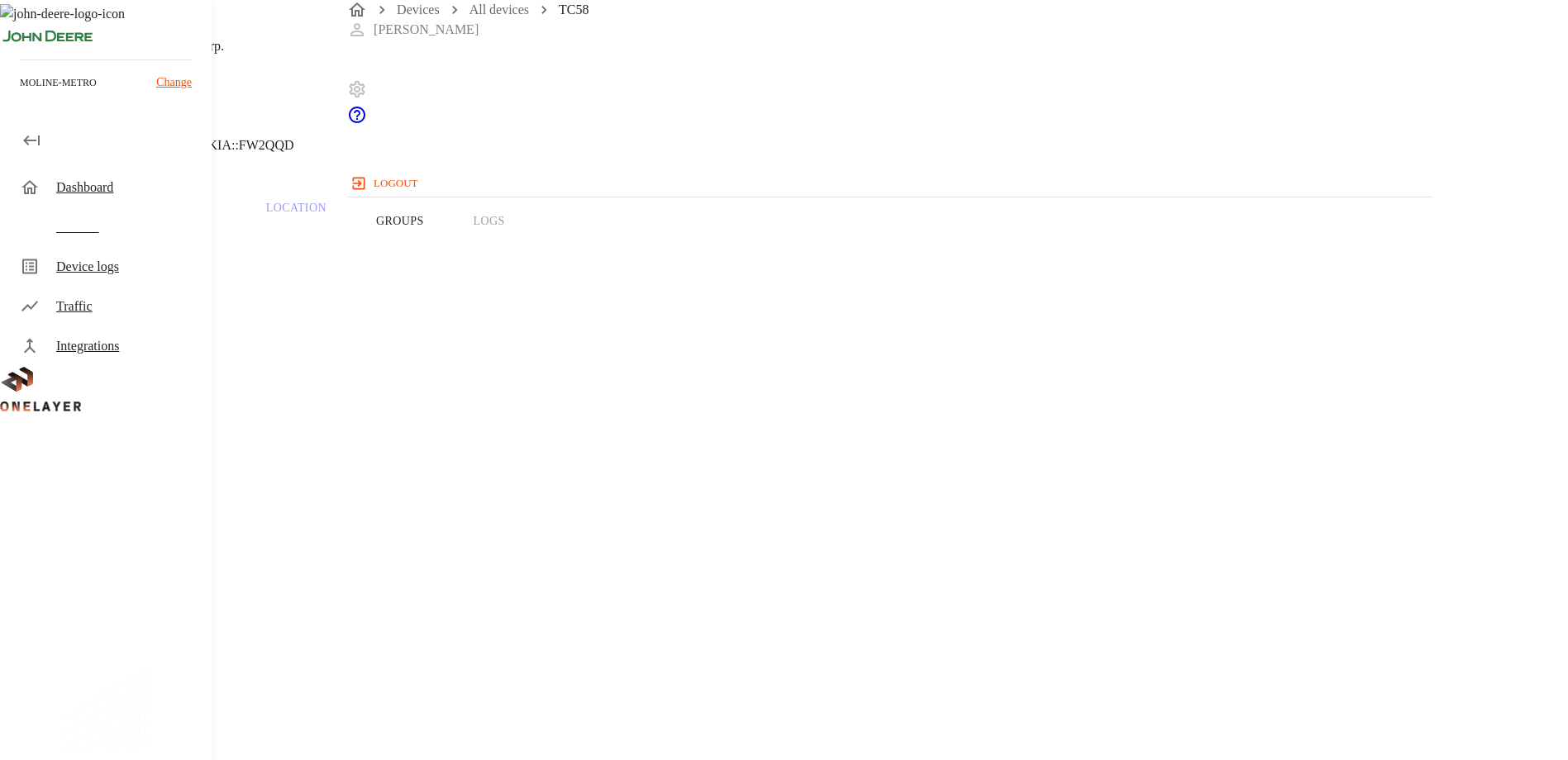
drag, startPoint x: 1228, startPoint y: 339, endPoint x: 1384, endPoint y: 377, distance: 160.6
click at [216, 215] on p "Traffic" at bounding box center [178, 208] width 79 height 14
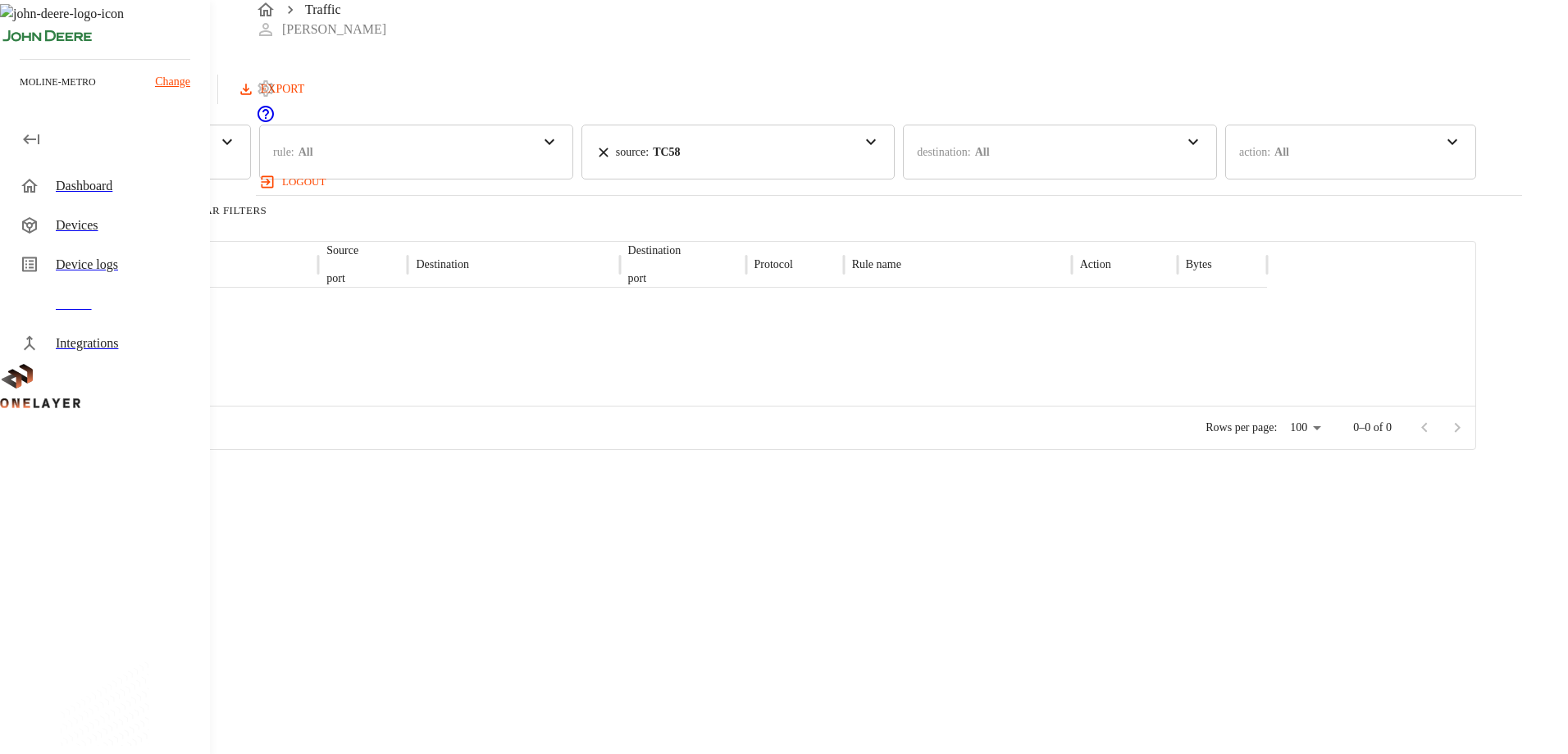
click at [65, 231] on div "Devices" at bounding box center [126, 225] width 141 height 20
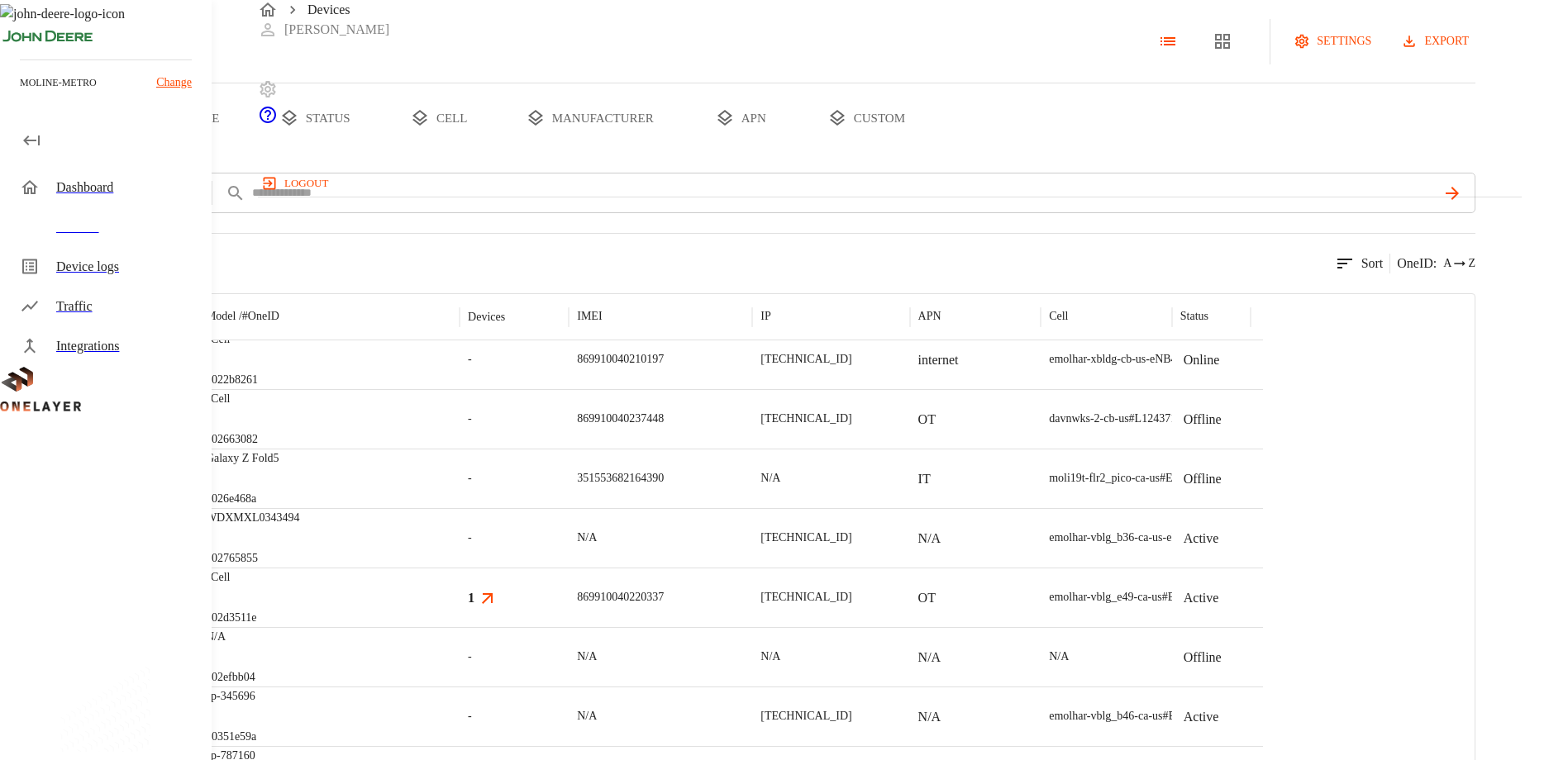
scroll to position [374, 0]
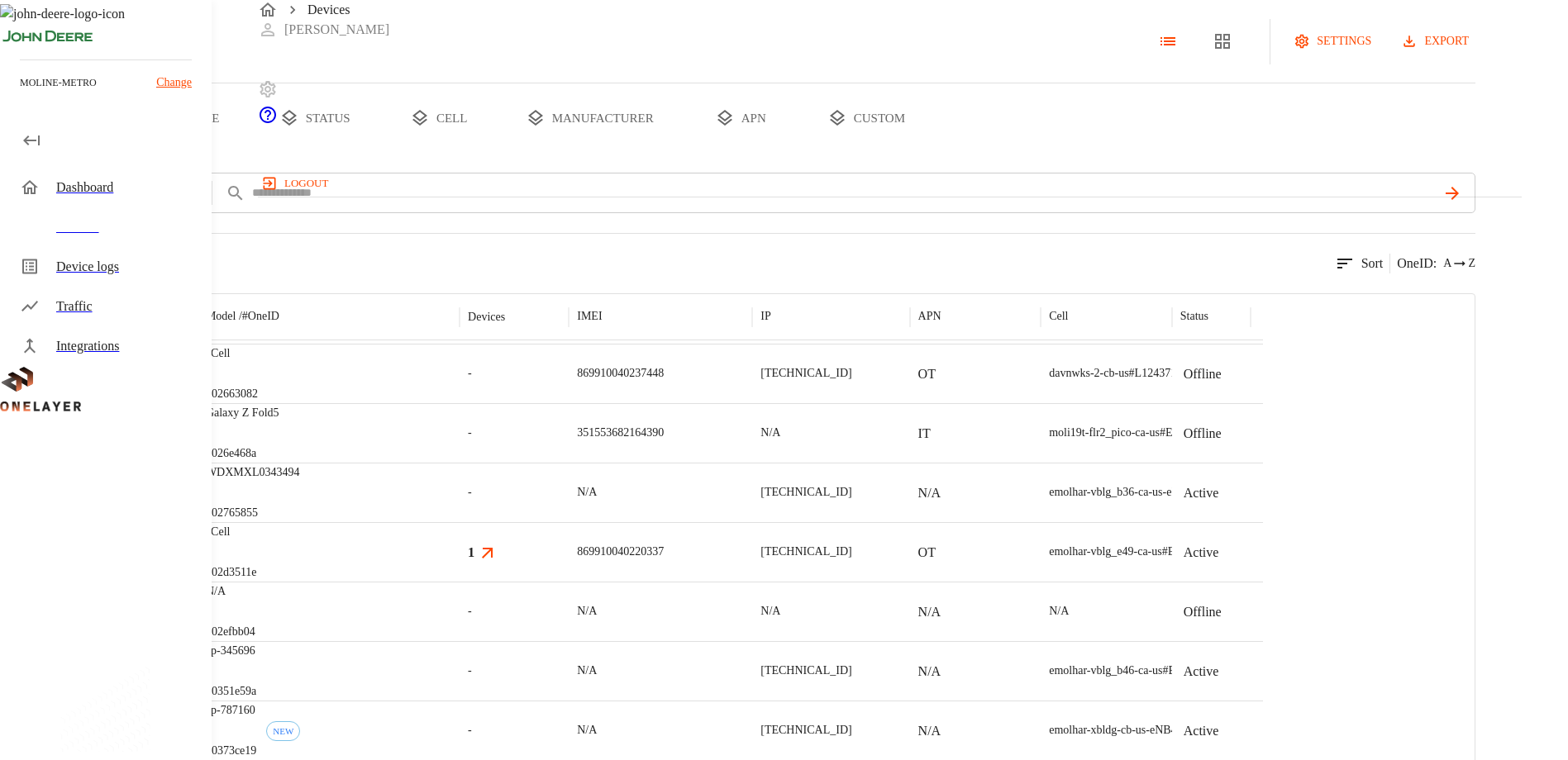
click at [300, 480] on p "WDXMXL0343494" at bounding box center [253, 472] width 94 height 16
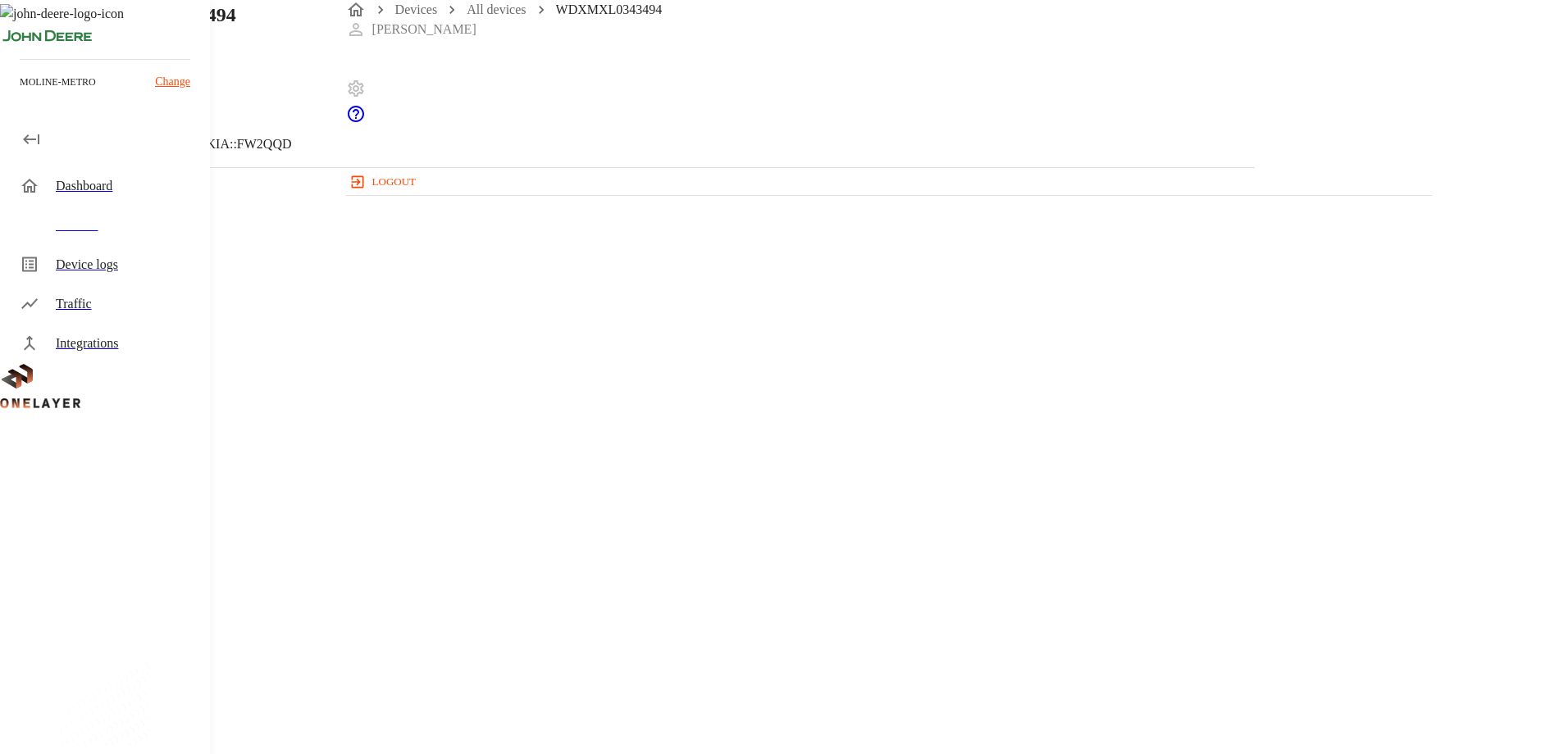
click at [146, 413] on span "WDXMXL0343494" at bounding box center [93, 419] width 107 height 14
click at [1064, 359] on div "Parent CPE: eCell Device Type: Non-Cellular Device Manufacturer: HP Inc. Hostna…" at bounding box center [627, 568] width 1176 height 802
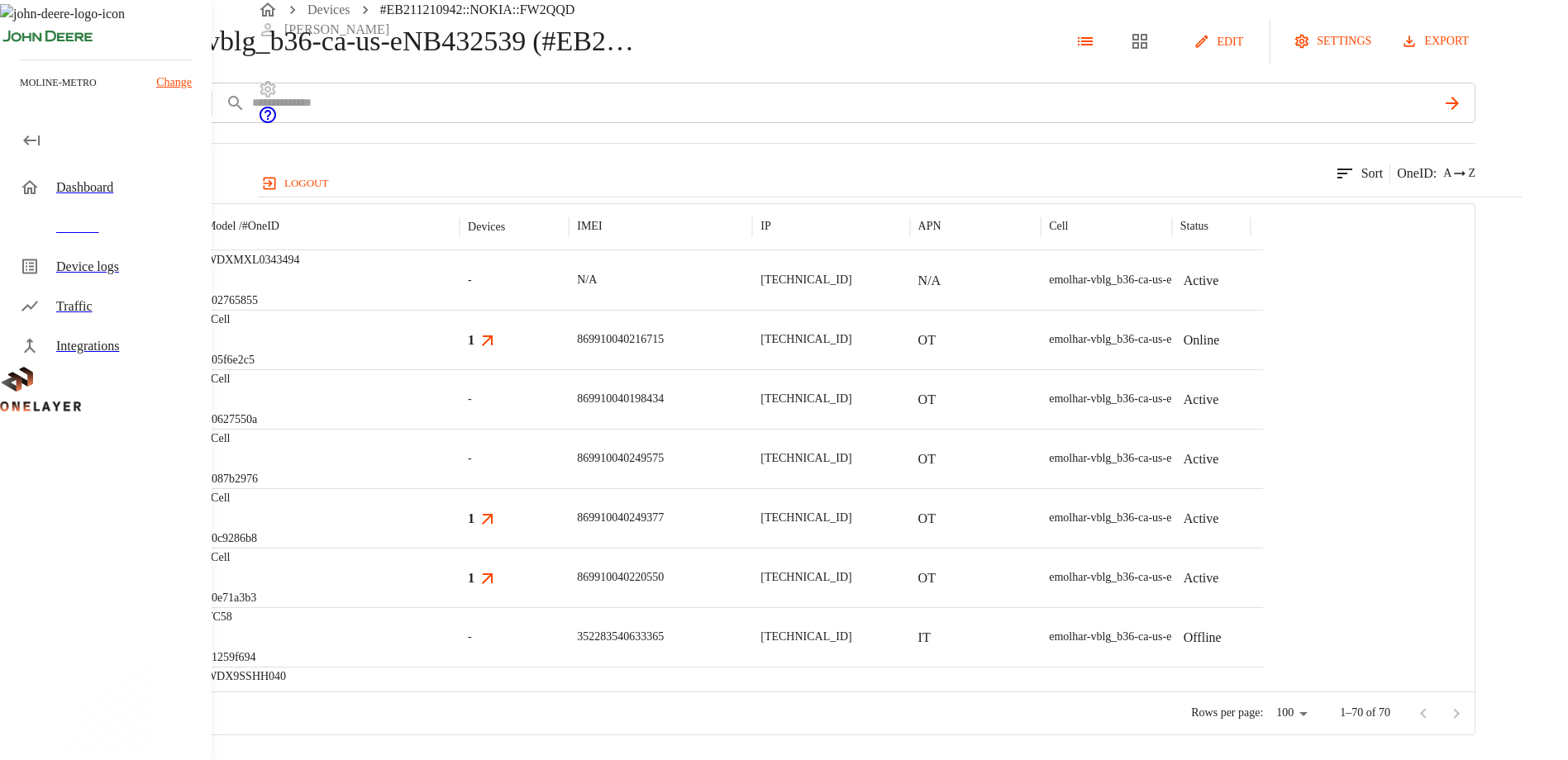
click at [127, 288] on img "HP Inc." at bounding box center [104, 280] width 48 height 16
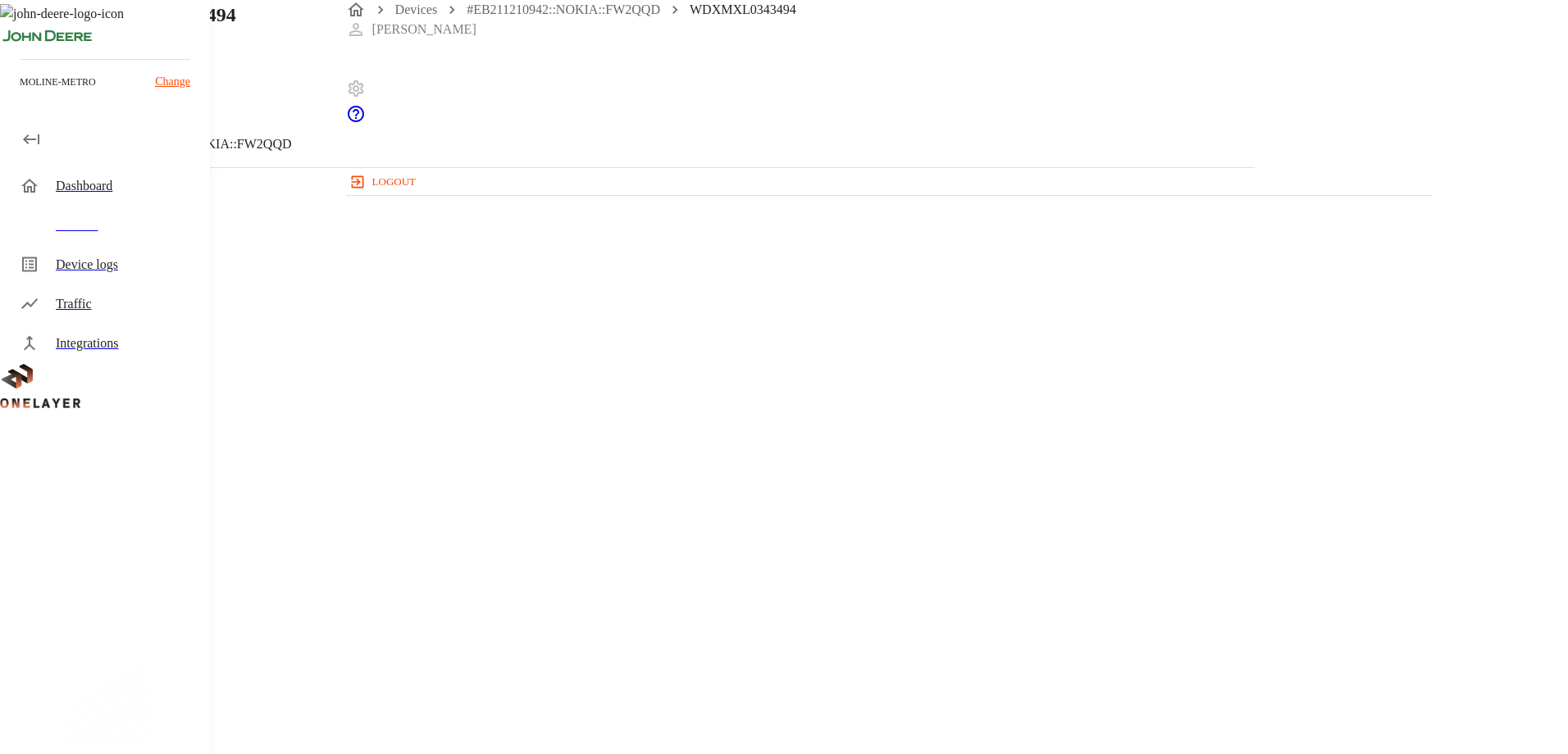
click at [65, 295] on div "Traffic" at bounding box center [126, 304] width 141 height 20
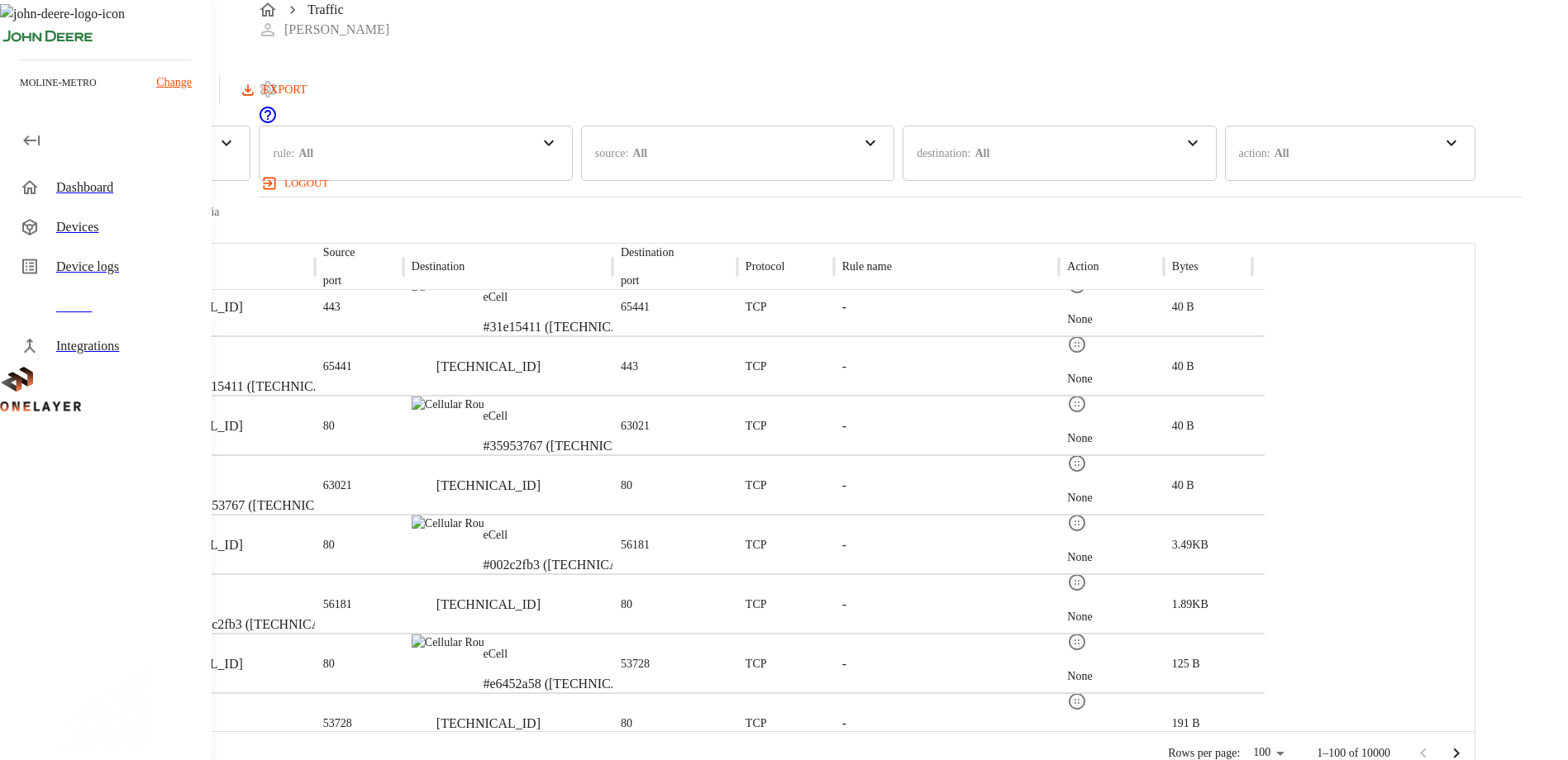
scroll to position [826, 0]
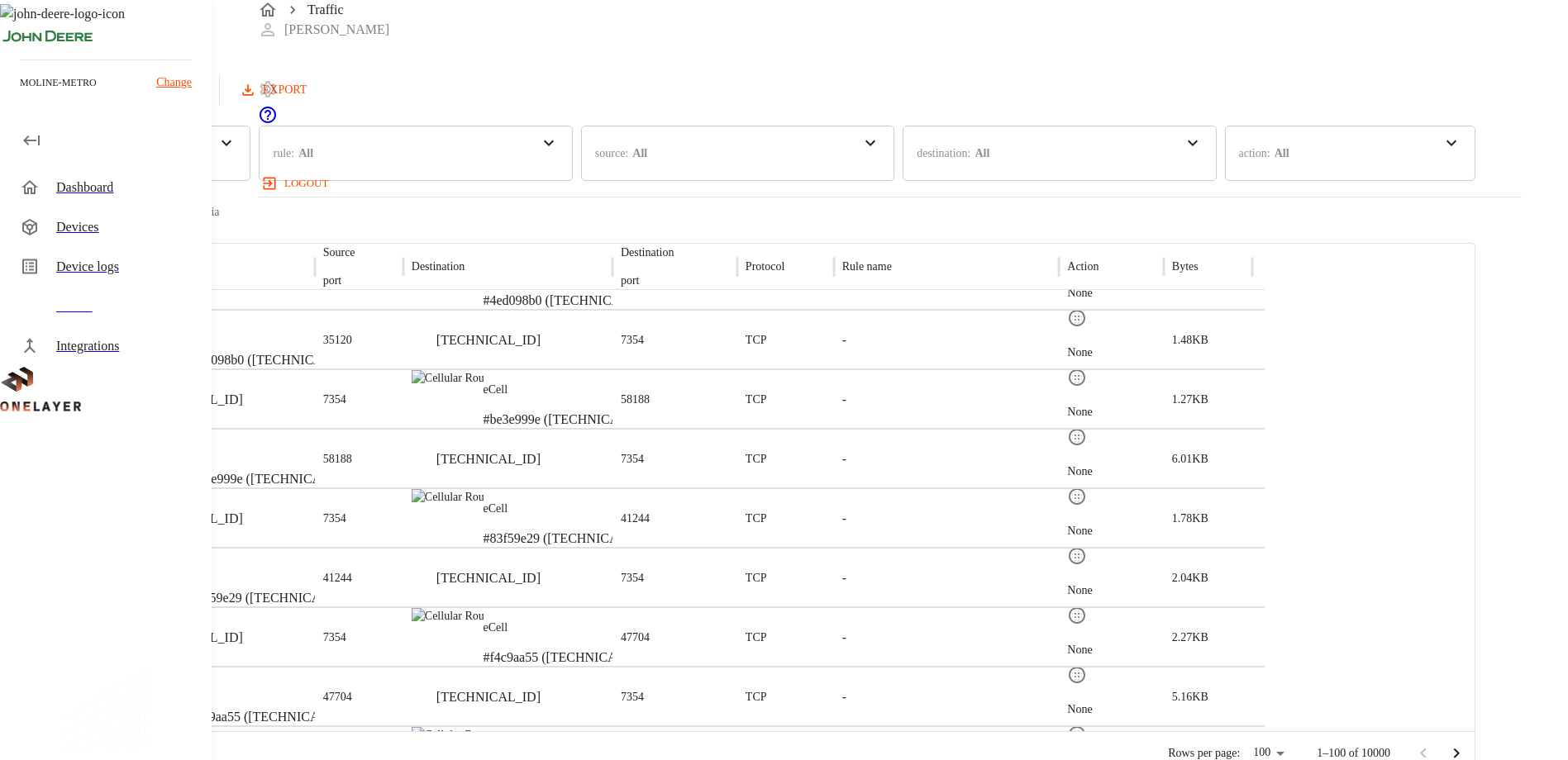
click at [361, 325] on p "eCell" at bounding box center [273, 330] width 175 height 16
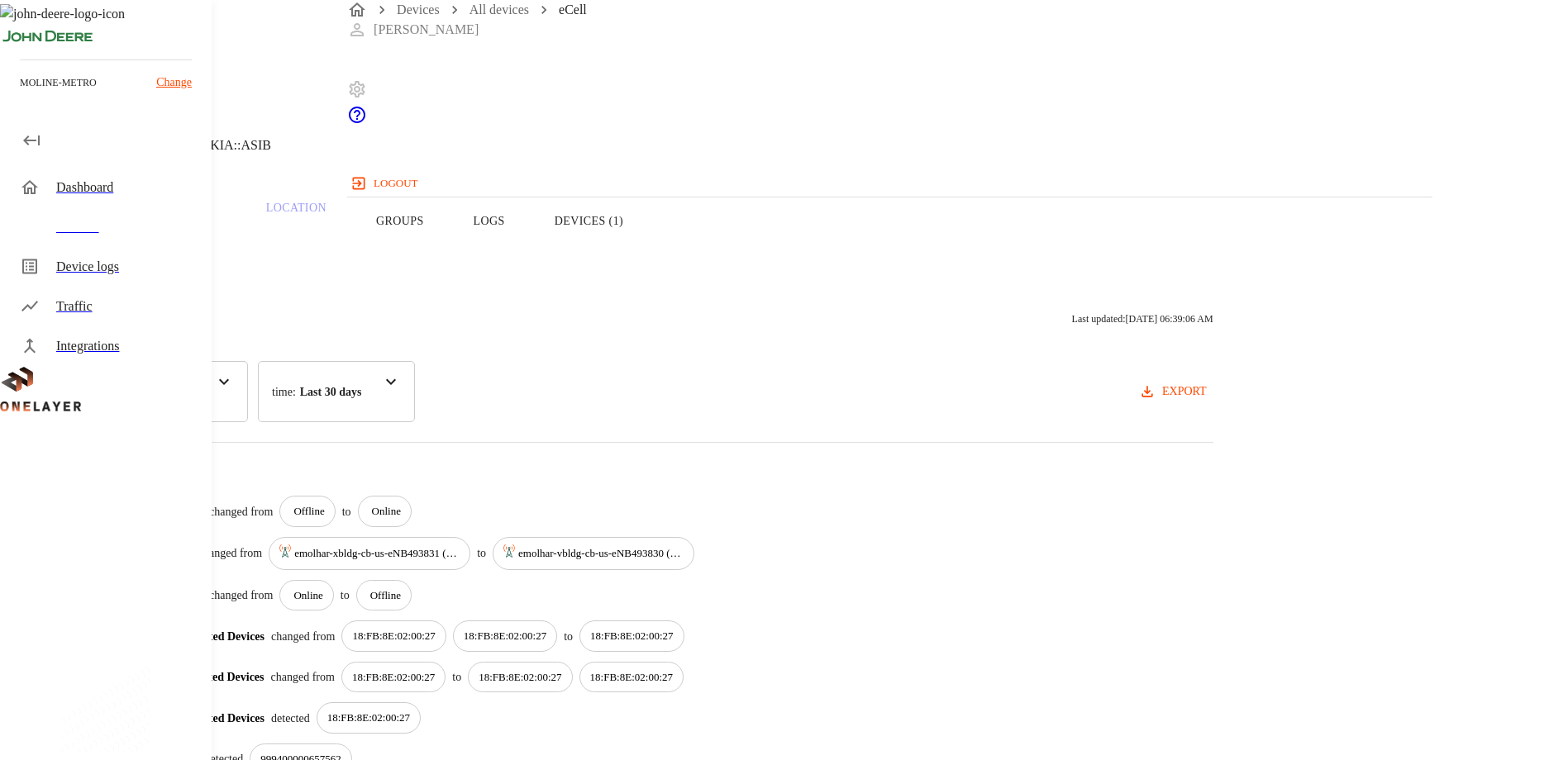
click at [648, 250] on button "Devices (1)" at bounding box center [588, 220] width 118 height 105
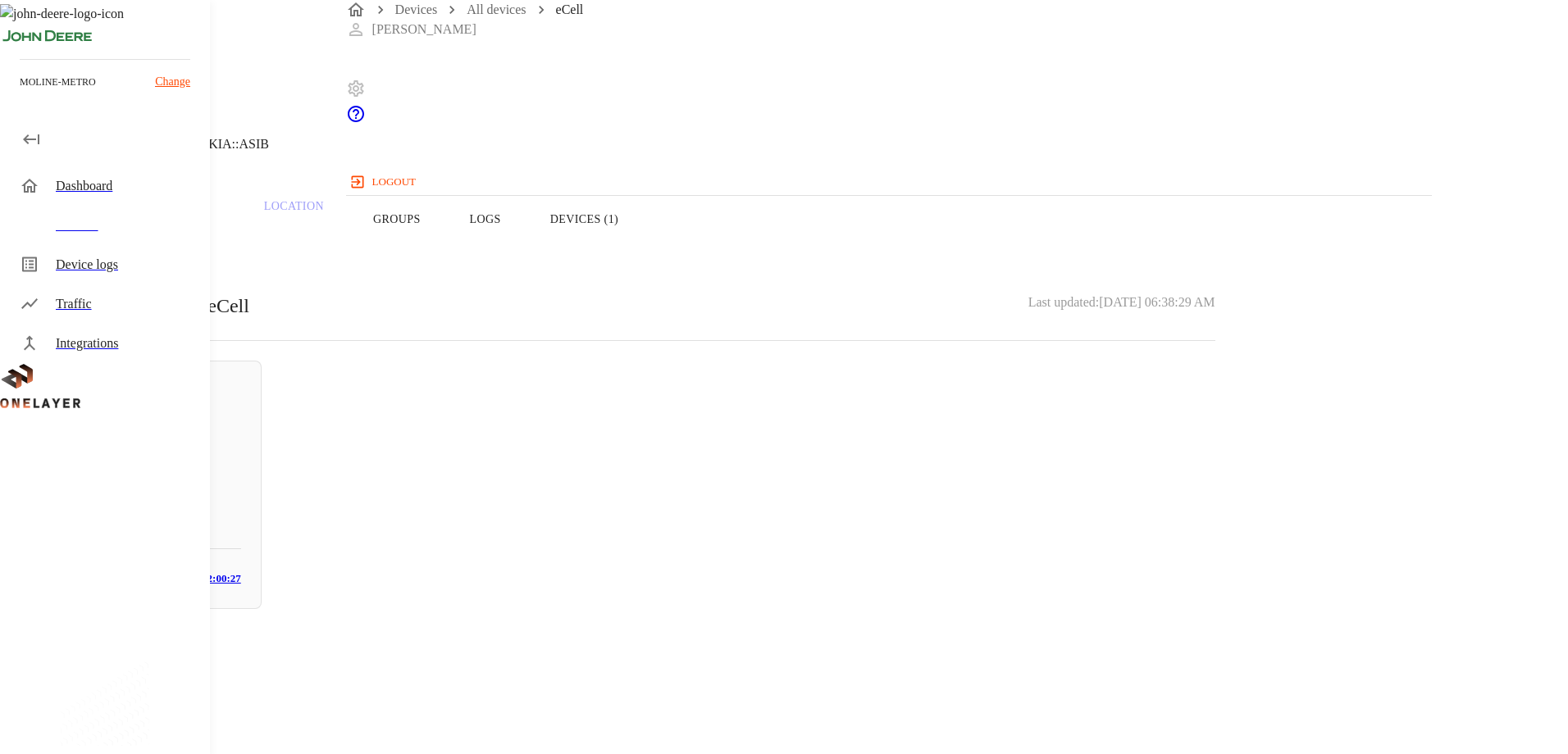
click at [651, 250] on div "Overview Traffic Location Groups Logs Devices (1)" at bounding box center [627, 218] width 1254 height 104
click at [445, 245] on button "Groups" at bounding box center [396, 218] width 96 height 104
click at [113, 248] on button "Overview" at bounding box center [56, 218] width 113 height 104
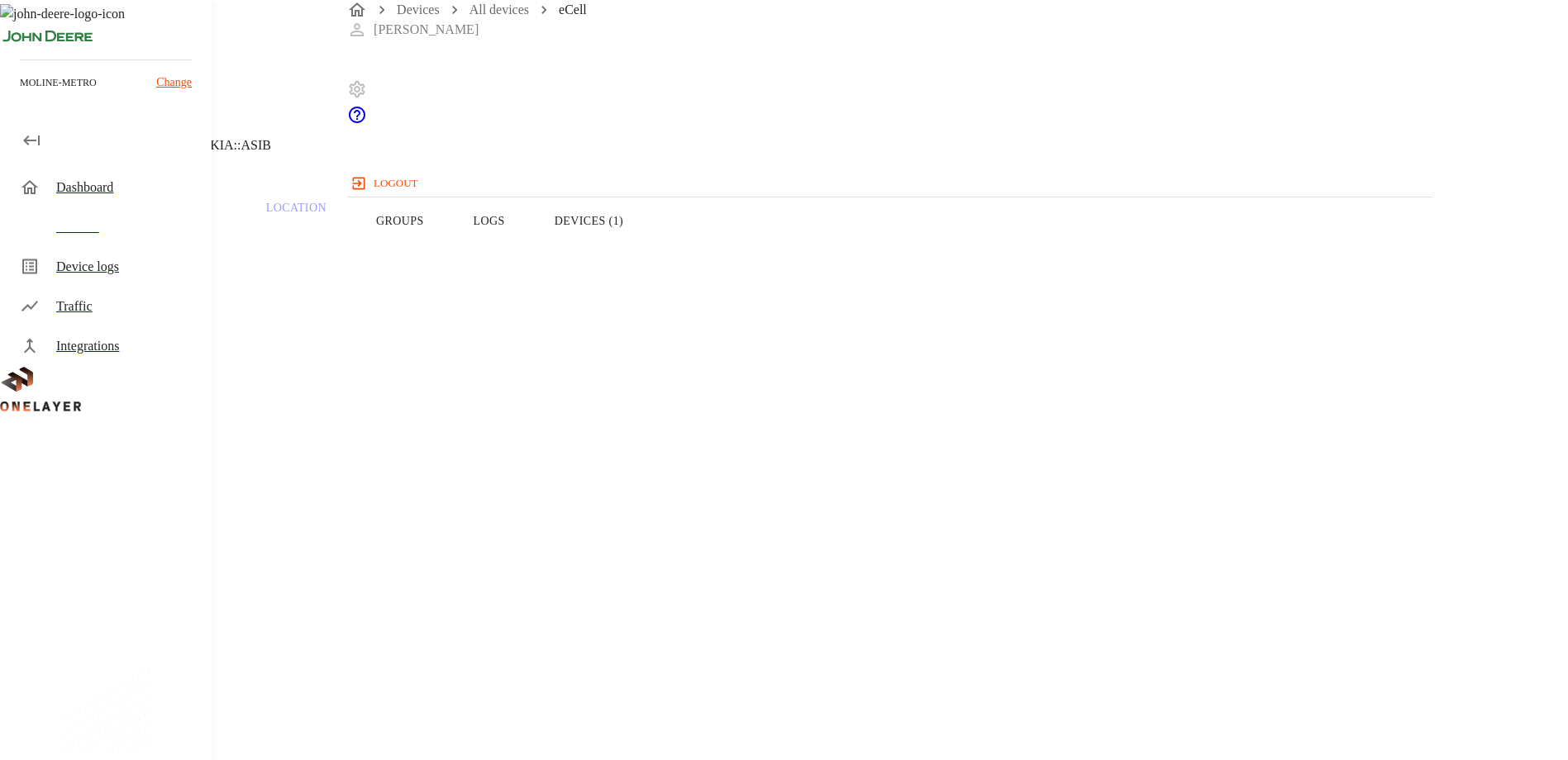
click at [77, 233] on div "Devices" at bounding box center [127, 227] width 142 height 20
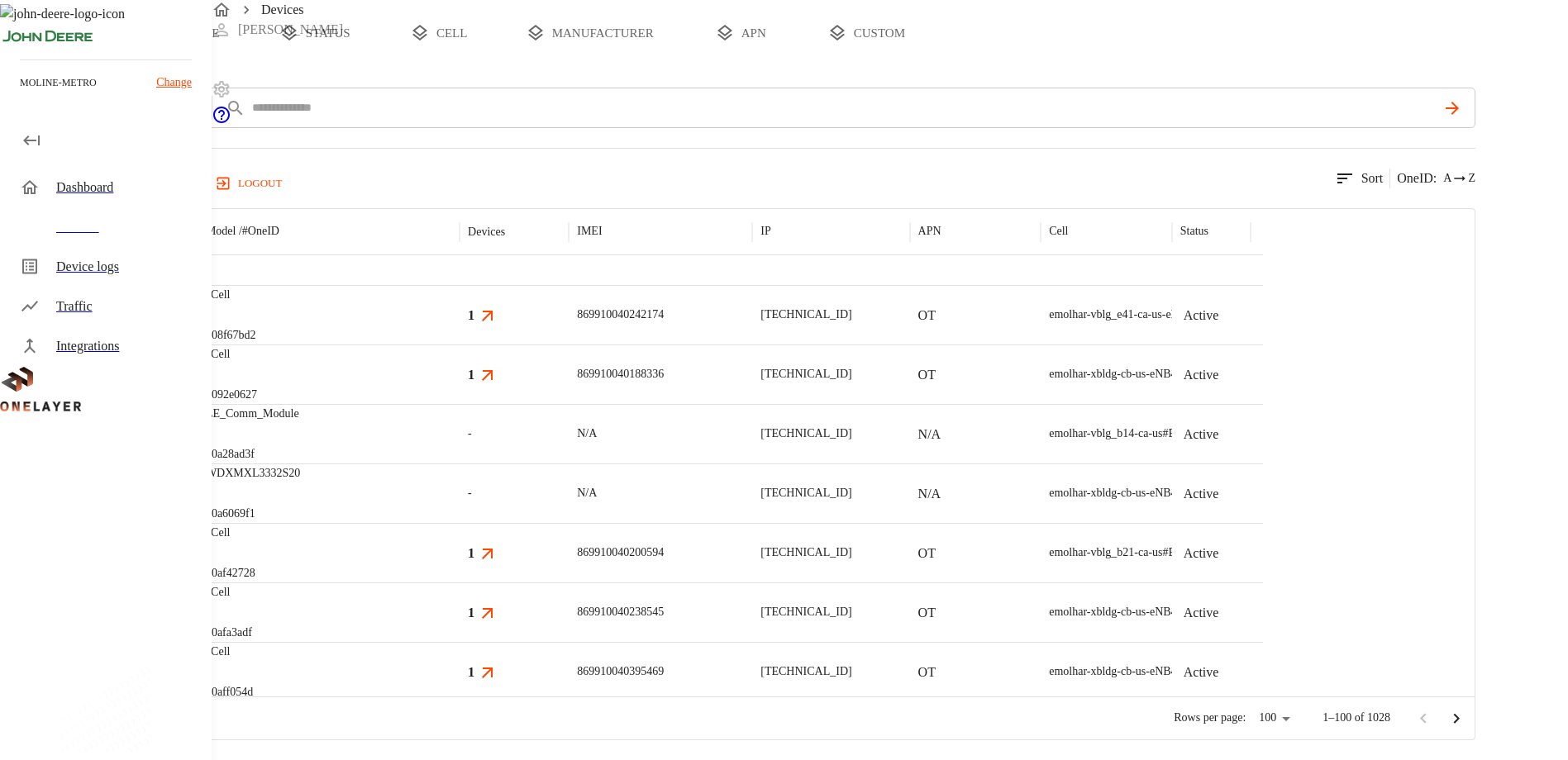
scroll to position [2310, 0]
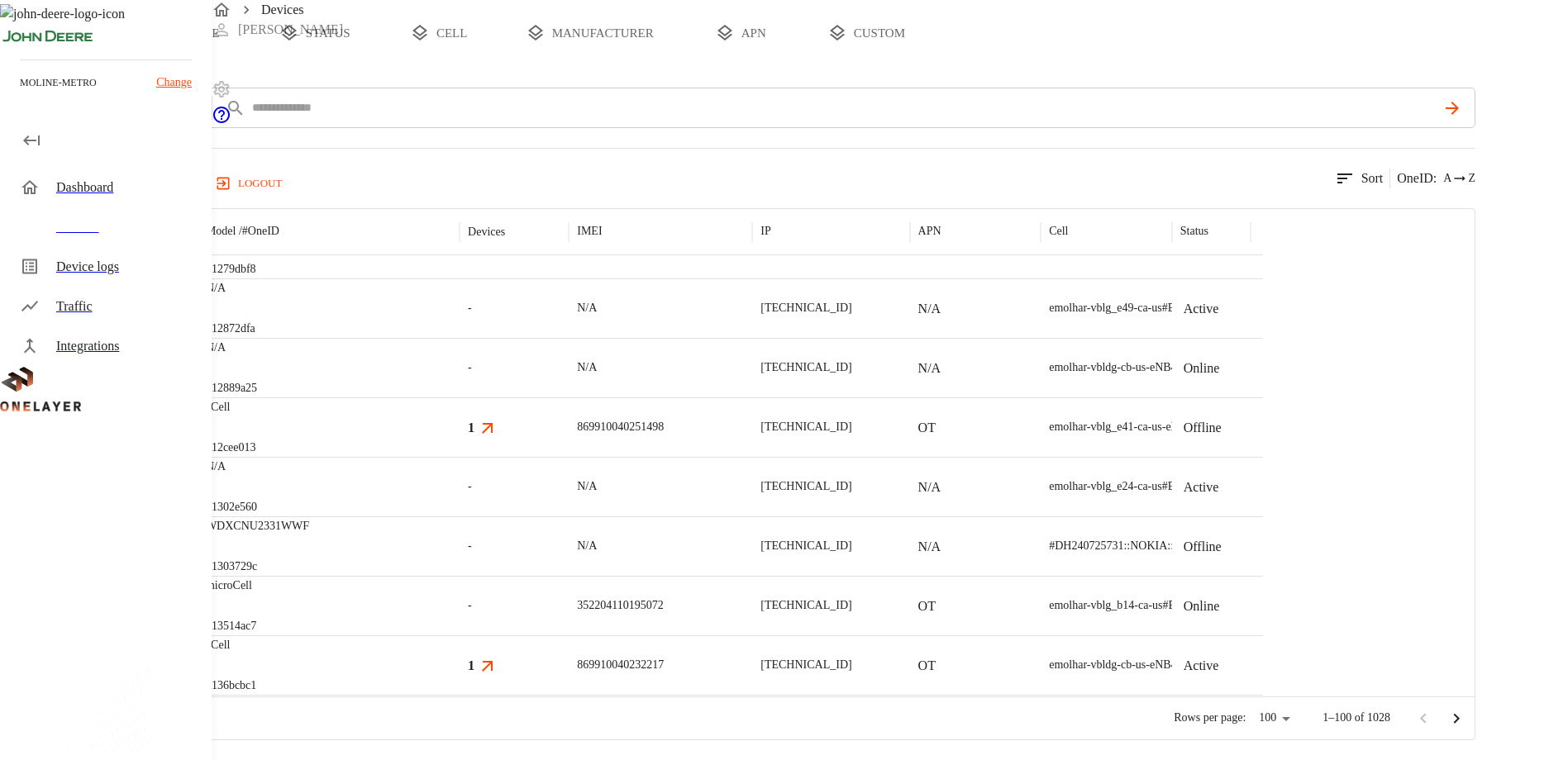
click at [309, 534] on p "WDXCNU2331WWF" at bounding box center [257, 526] width 103 height 16
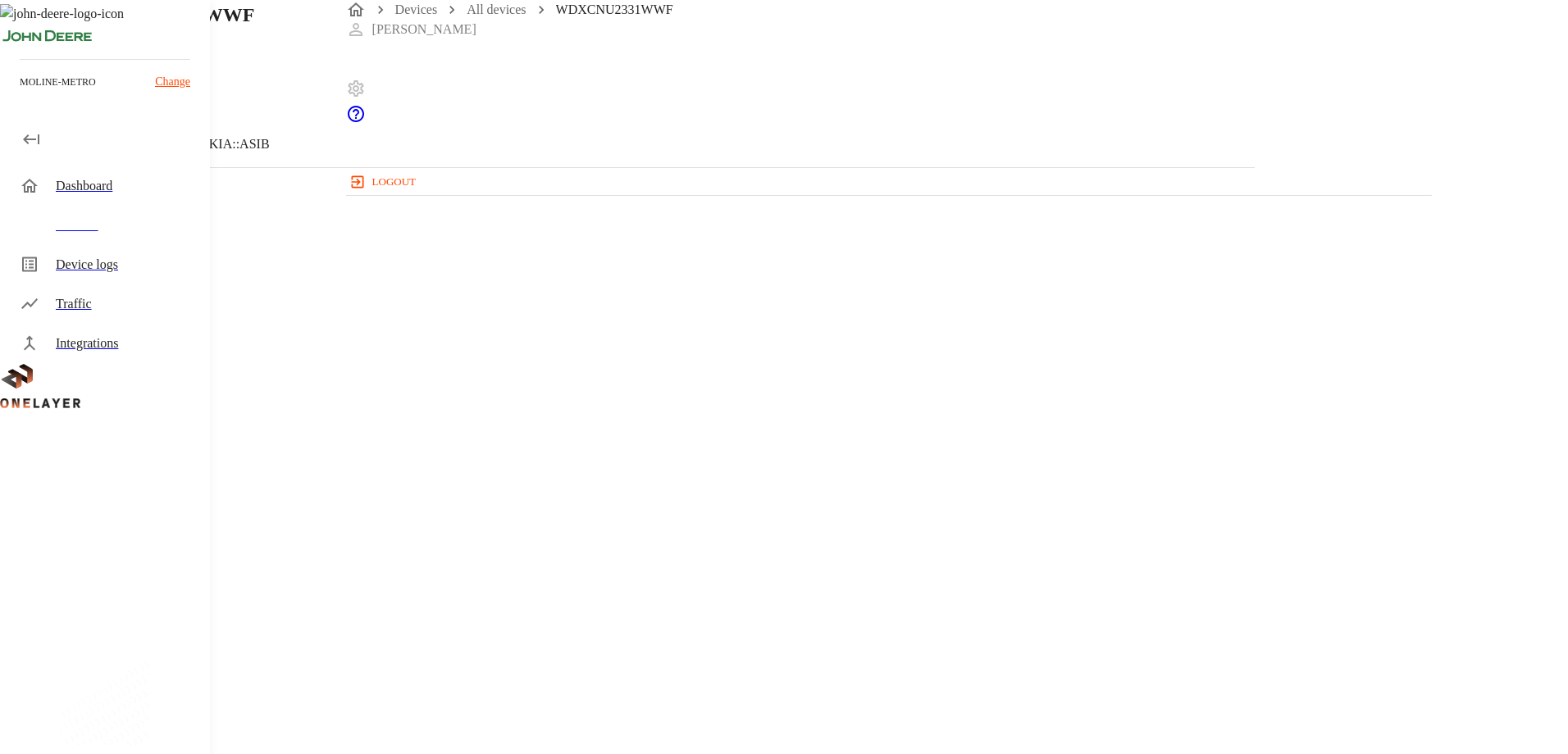
click at [10, 92] on icon at bounding box center [5, 83] width 10 height 16
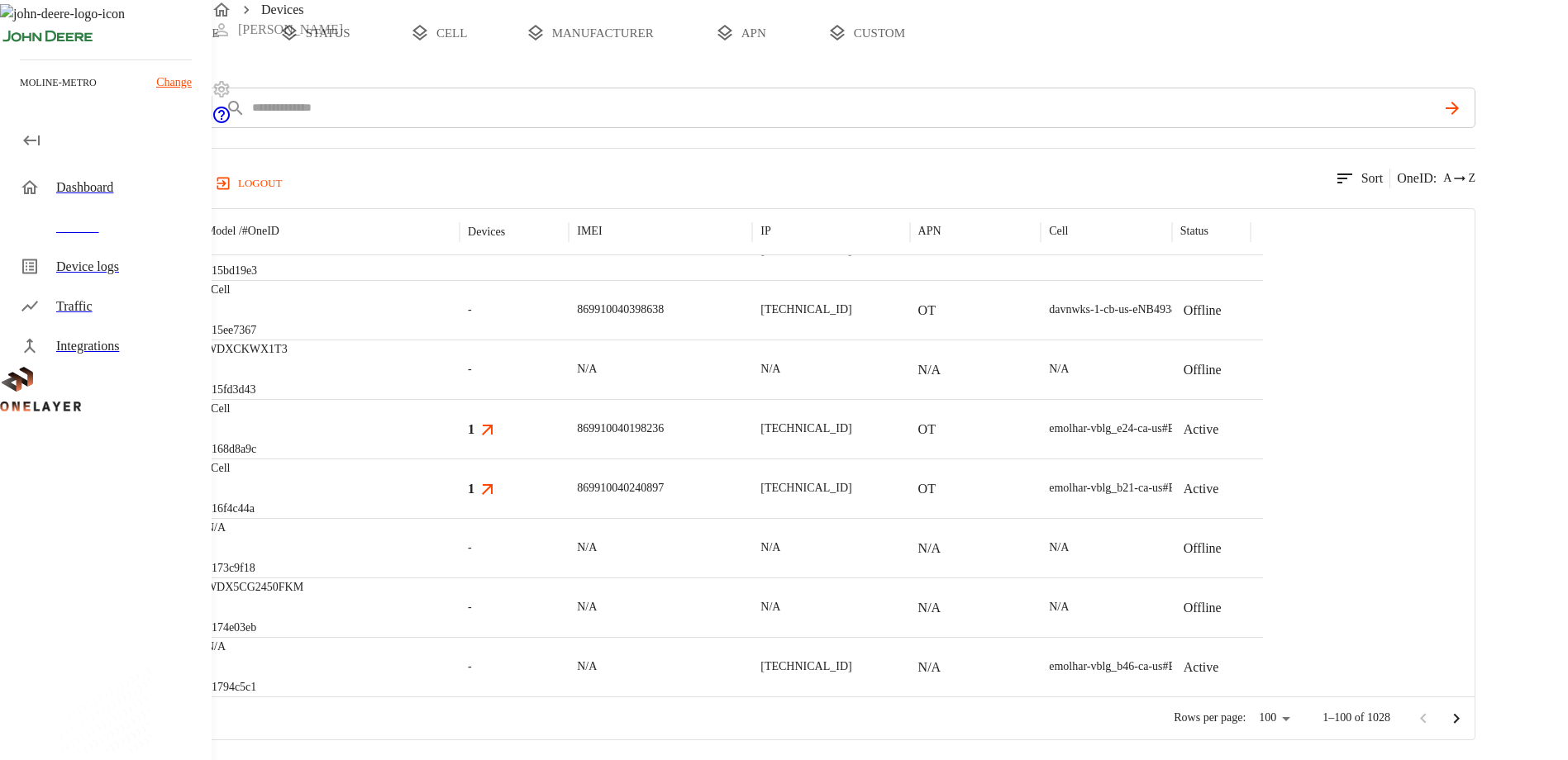
click at [303, 596] on p "WDX5CG2450FKM" at bounding box center [254, 587] width 97 height 16
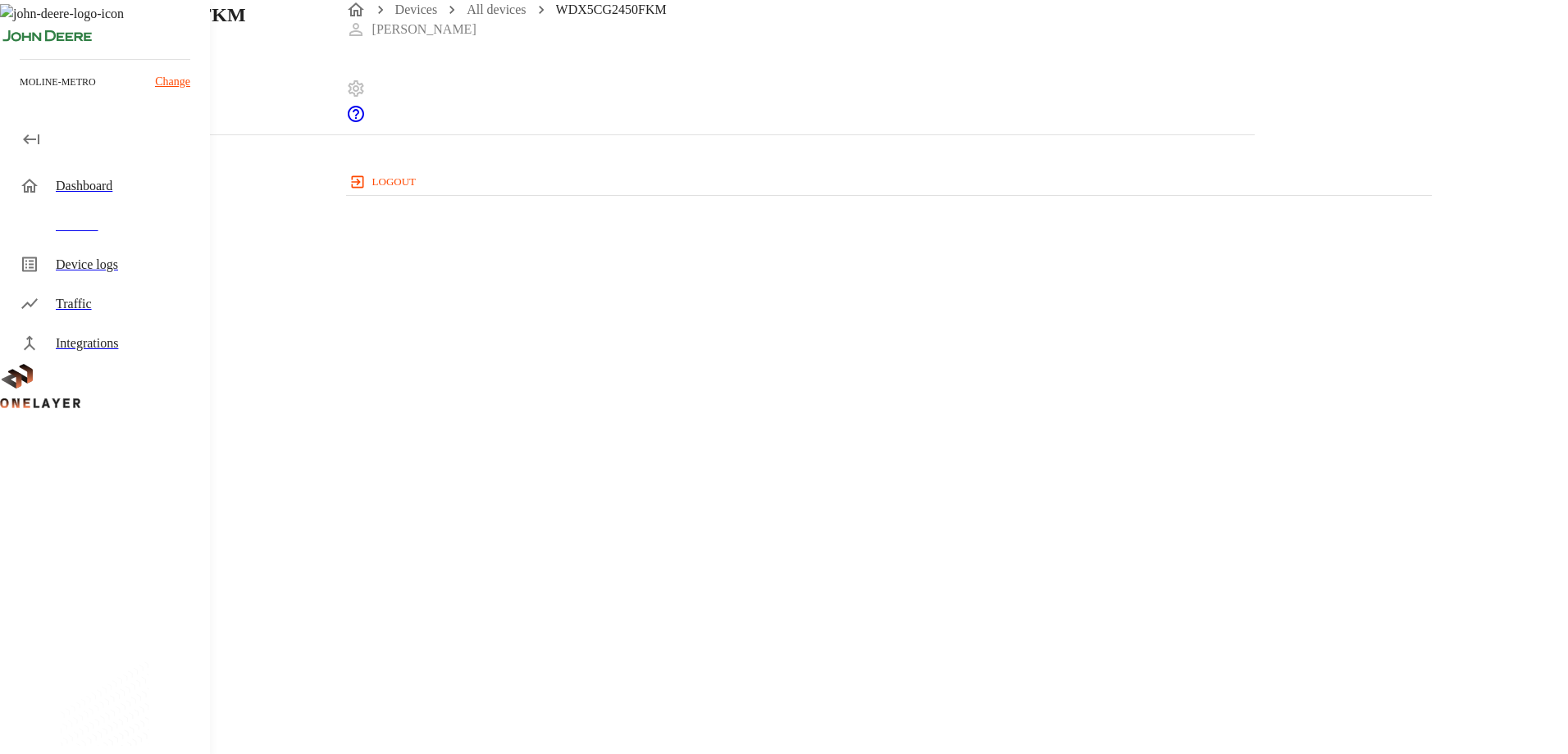
click at [10, 75] on icon at bounding box center [5, 67] width 10 height 16
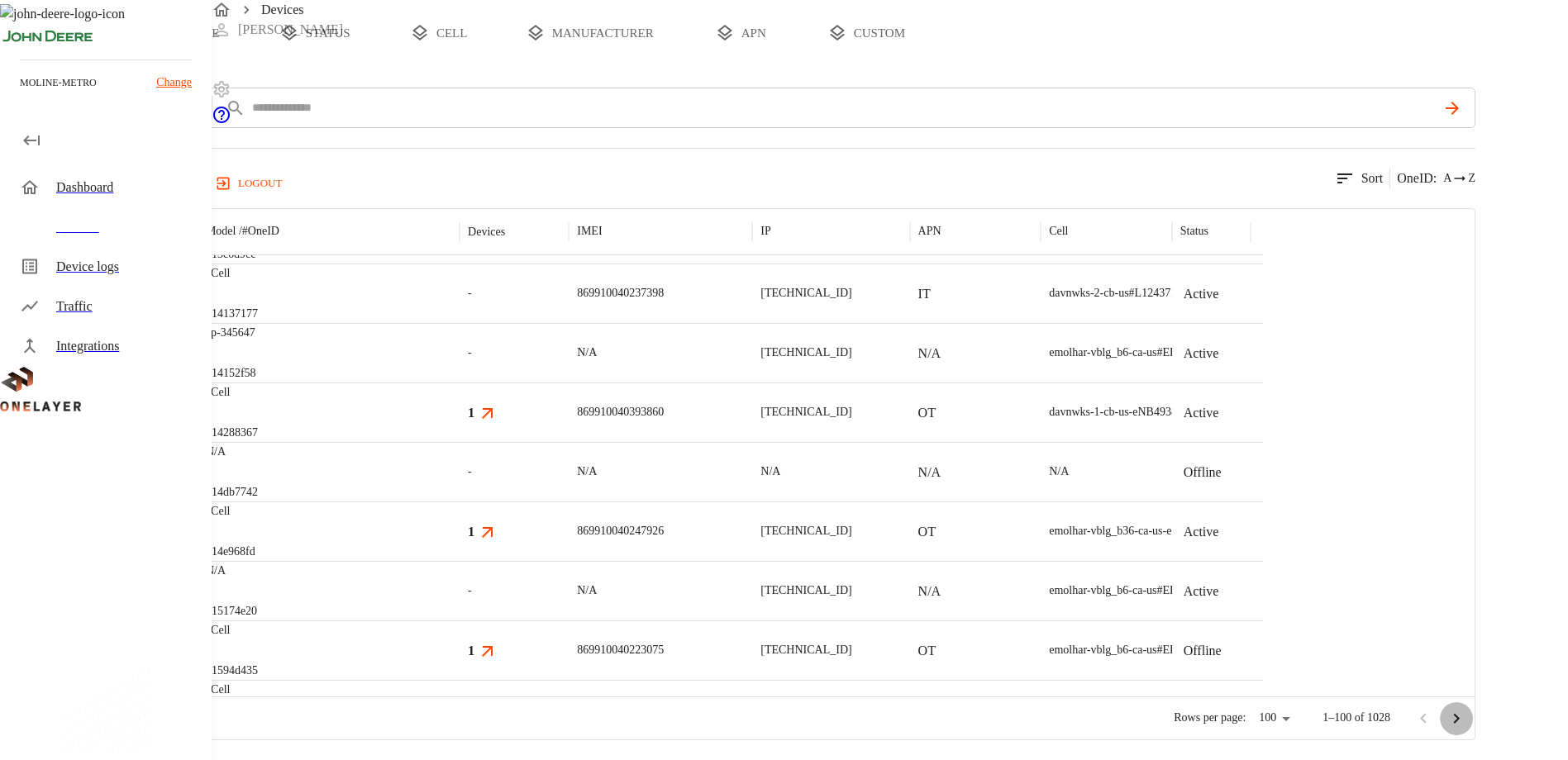
click at [1466, 720] on icon "Go to next page" at bounding box center [1456, 719] width 20 height 20
click at [108, 471] on img "HP" at bounding box center [93, 471] width 28 height 16
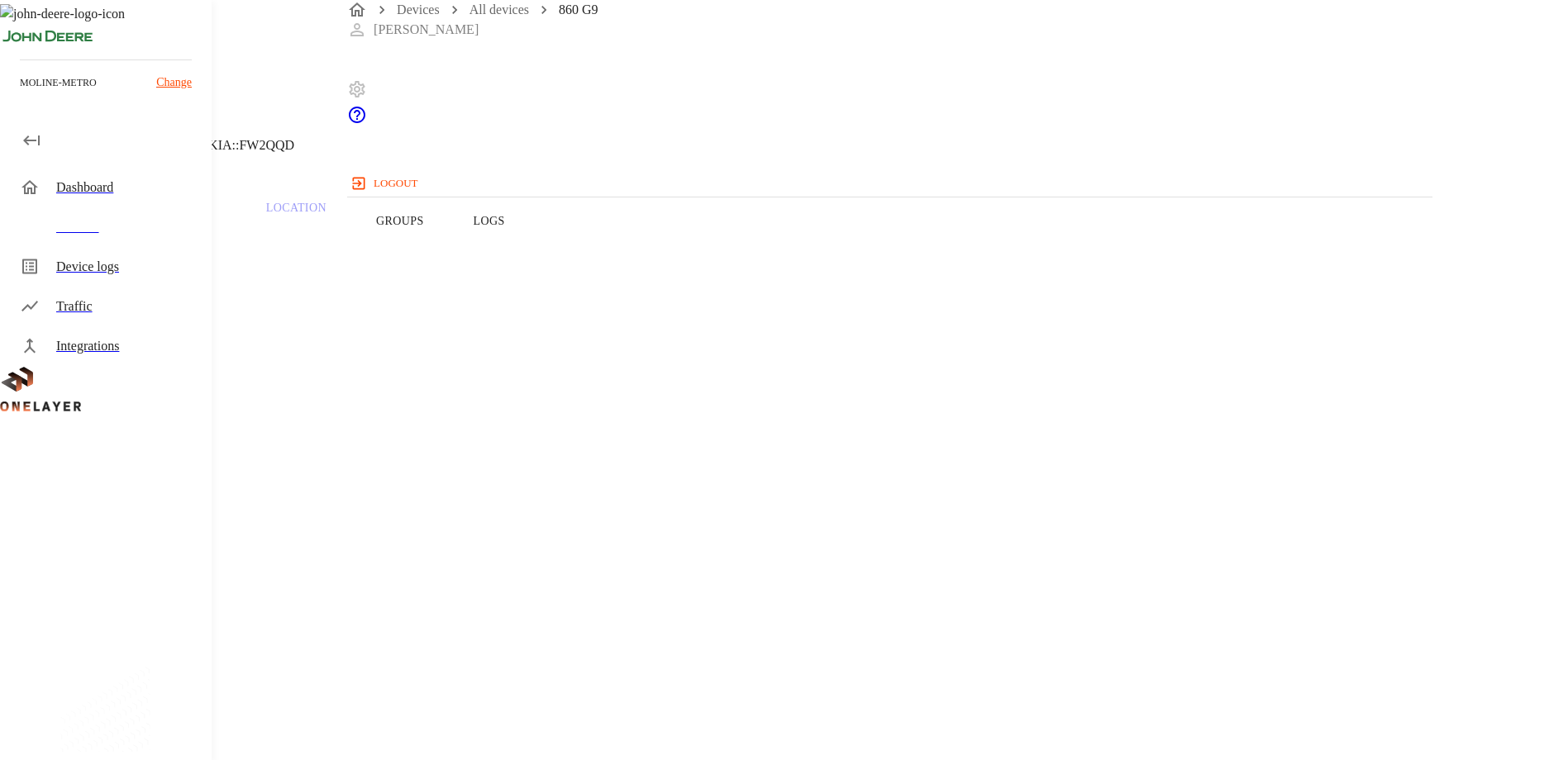
drag, startPoint x: 580, startPoint y: 371, endPoint x: 536, endPoint y: 371, distance: 44.0
click at [536, 419] on section "Model: 860 G9" at bounding box center [627, 445] width 1175 height 53
drag, startPoint x: 1220, startPoint y: 341, endPoint x: 1383, endPoint y: 353, distance: 163.4
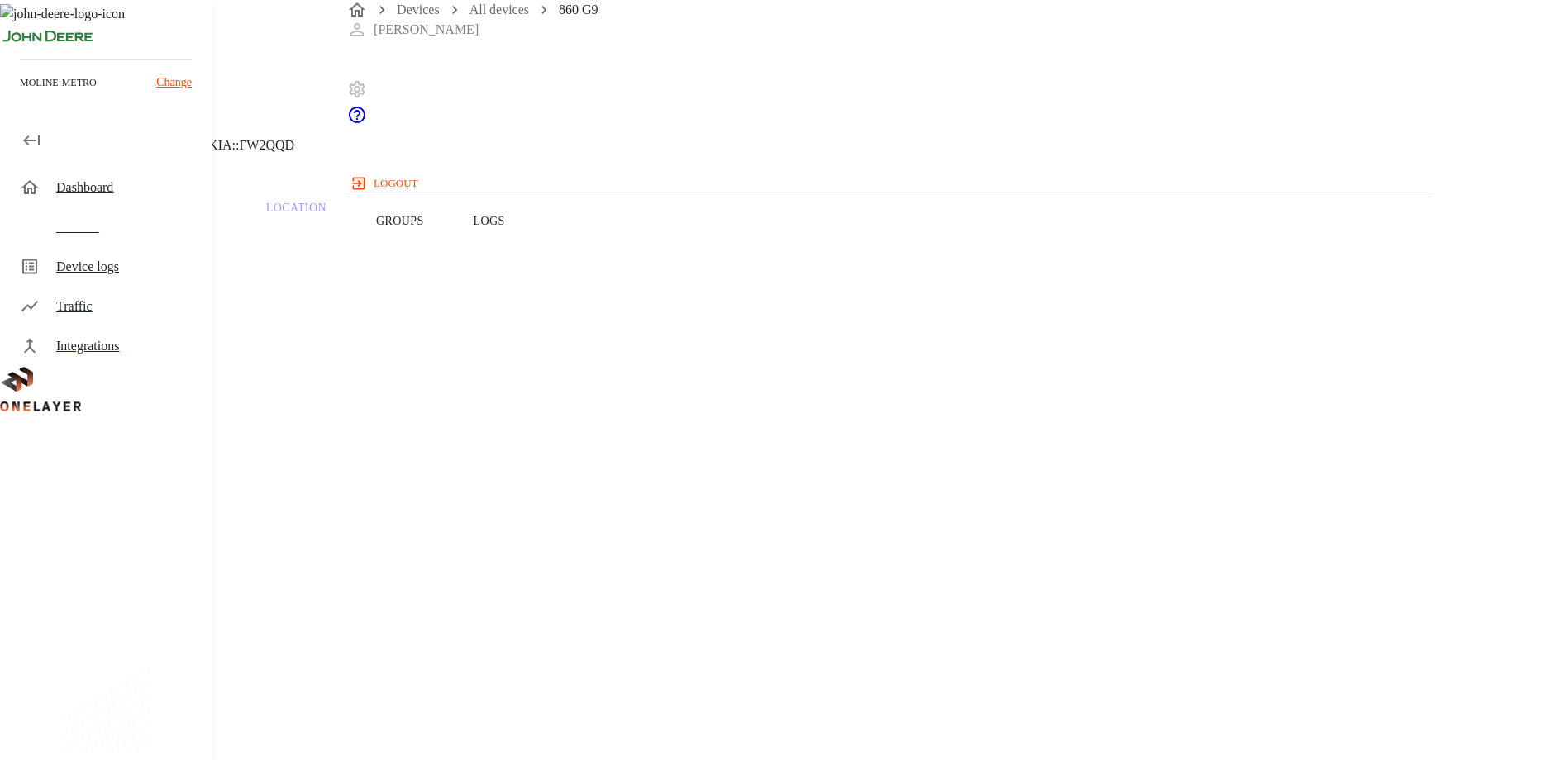
drag, startPoint x: 1229, startPoint y: 372, endPoint x: 1368, endPoint y: 372, distance: 139.0
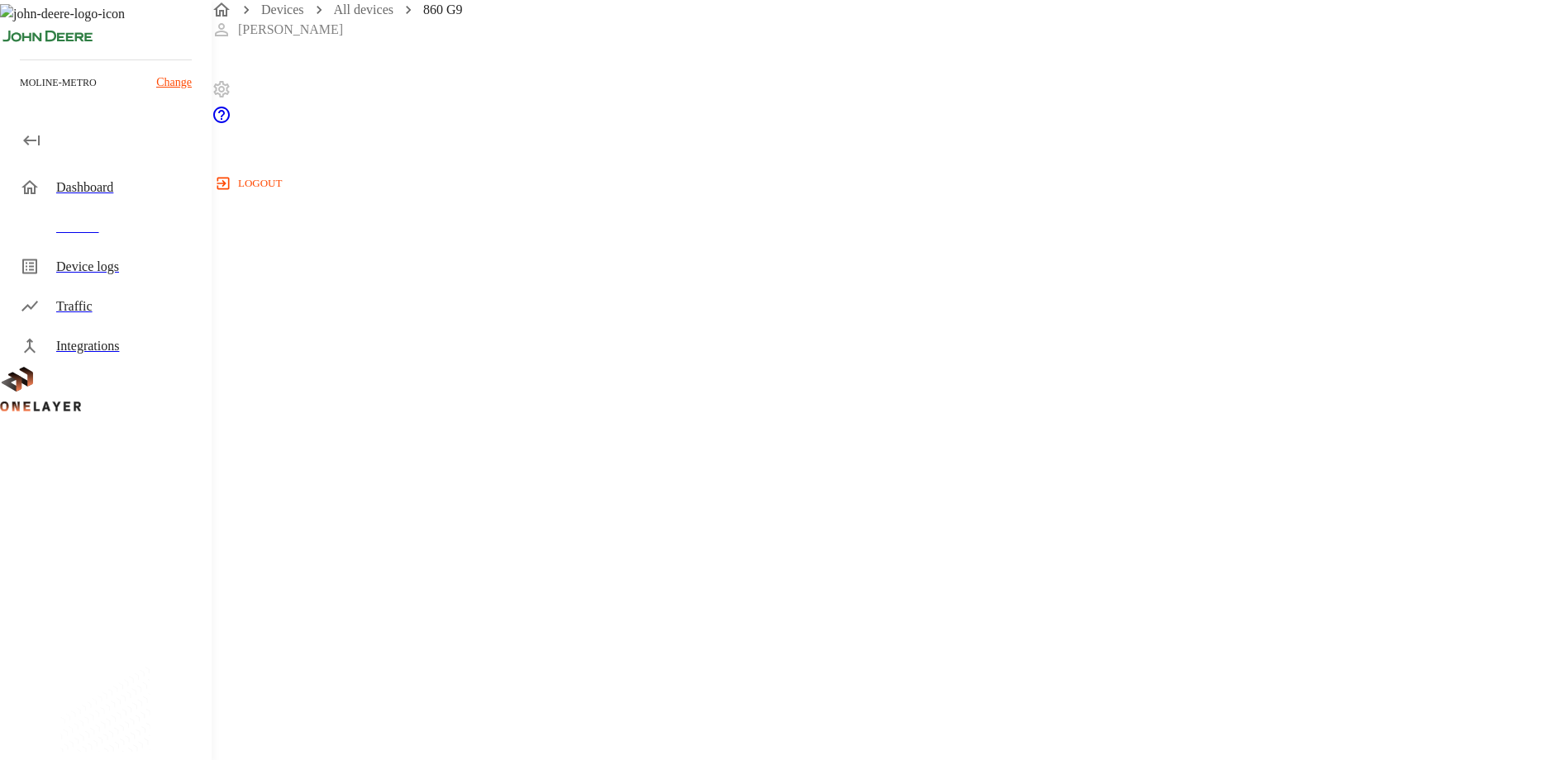
drag, startPoint x: 1064, startPoint y: 421, endPoint x: 1255, endPoint y: 419, distance: 191.0
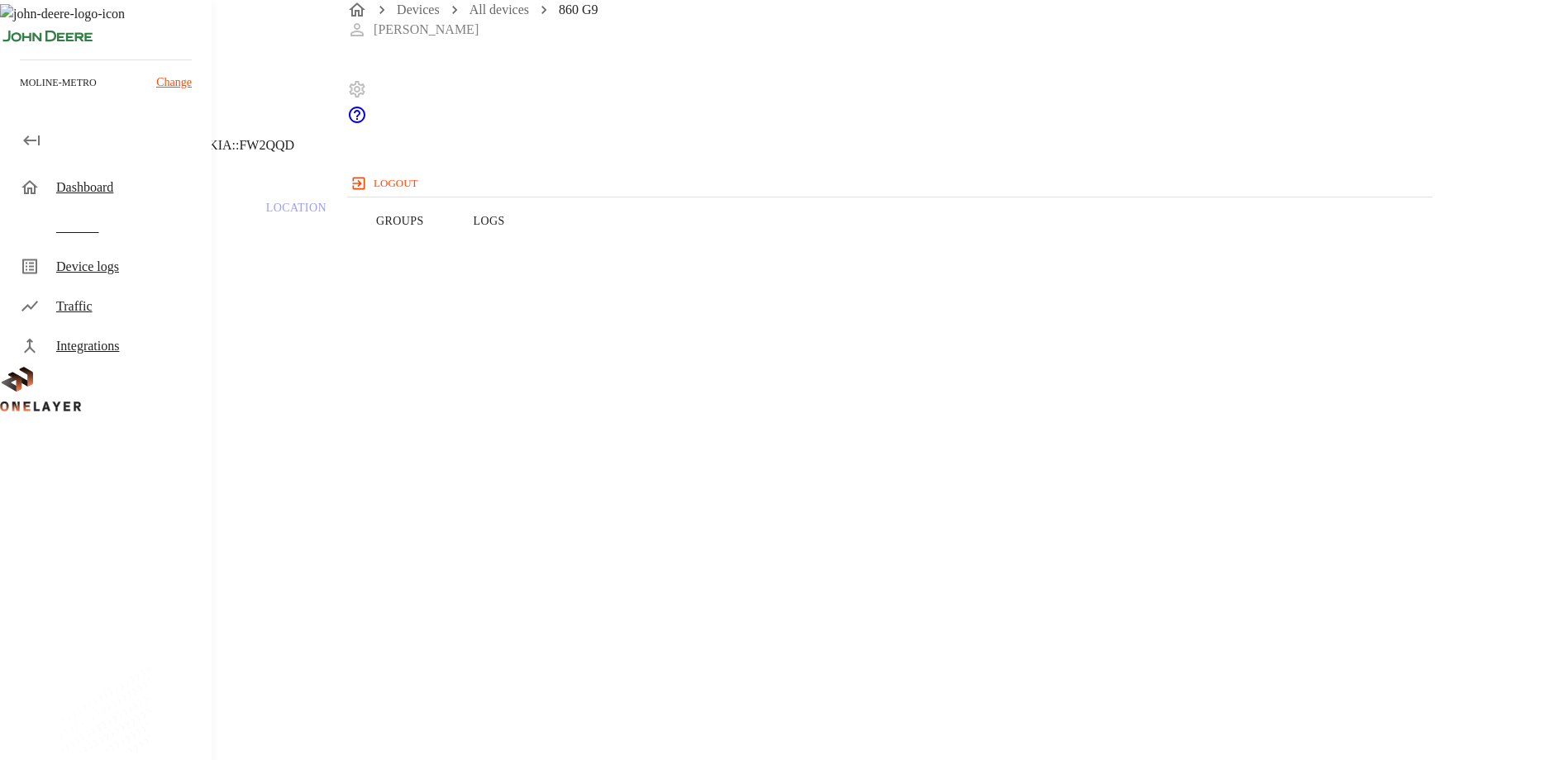
click at [10, 92] on icon at bounding box center [5, 84] width 10 height 16
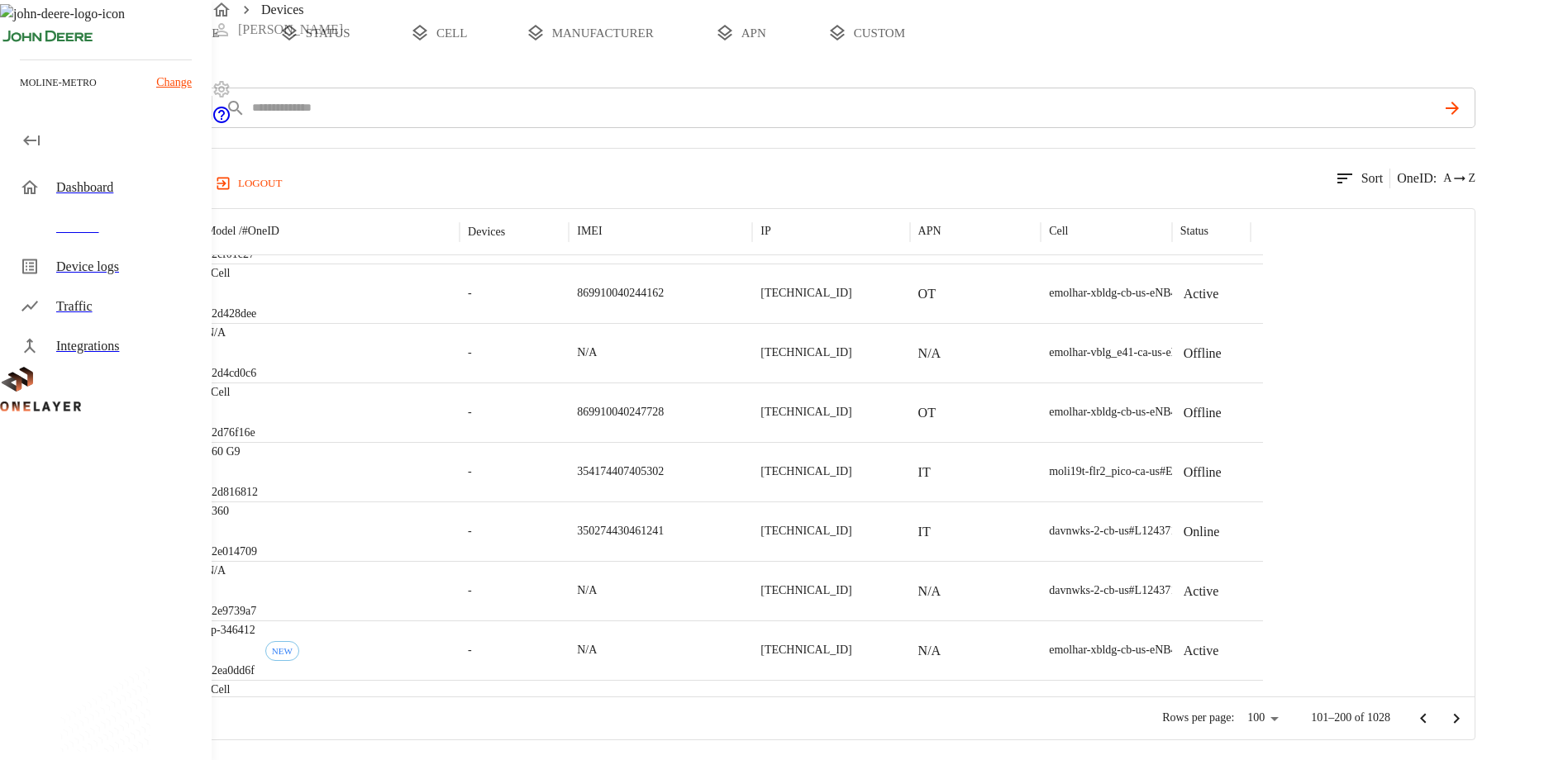
scroll to position [4460, 0]
click at [26, 138] on icon "button" at bounding box center [31, 140] width 16 height 10
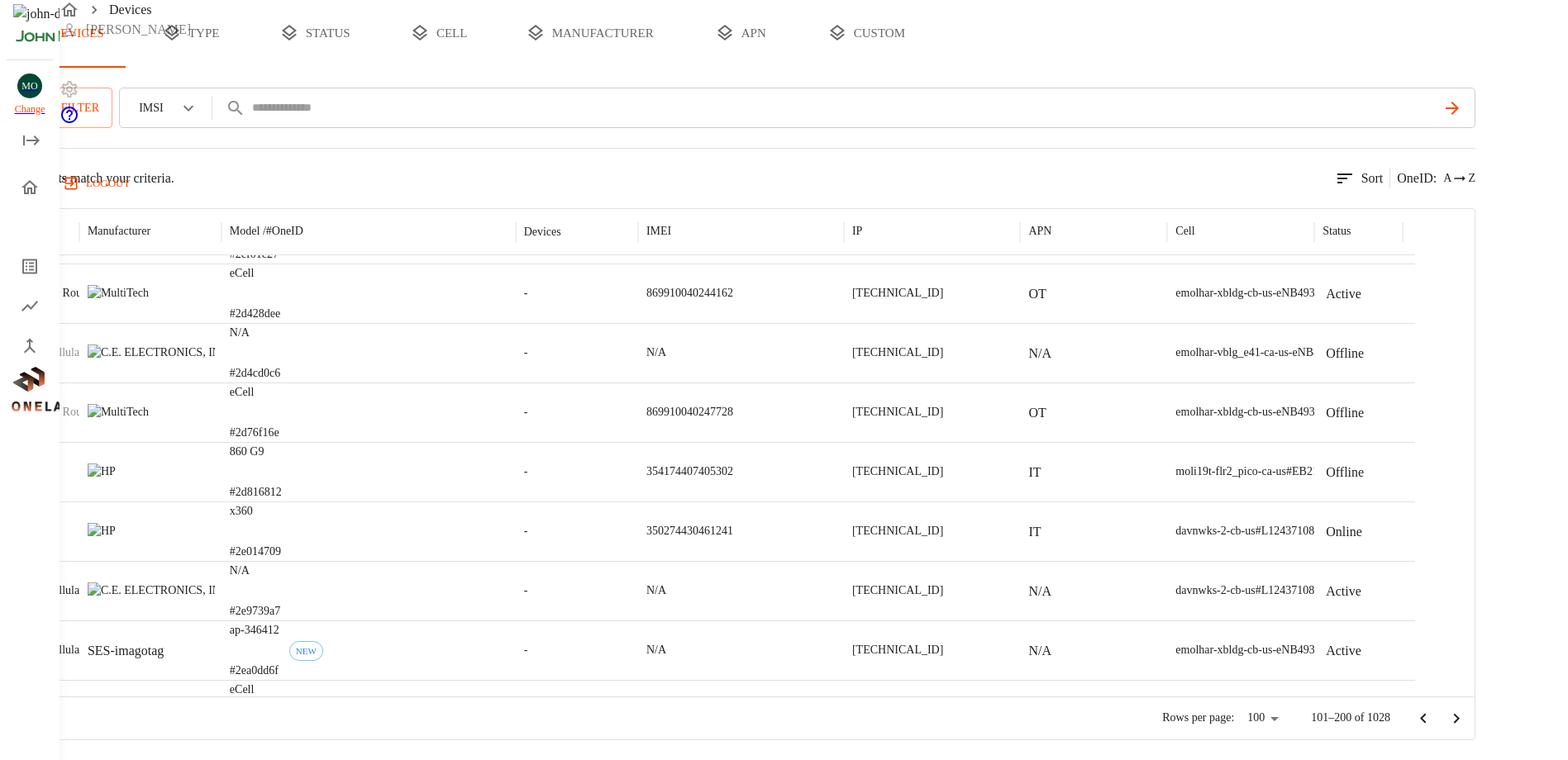
click at [21, 144] on icon "open drawer" at bounding box center [31, 140] width 20 height 20
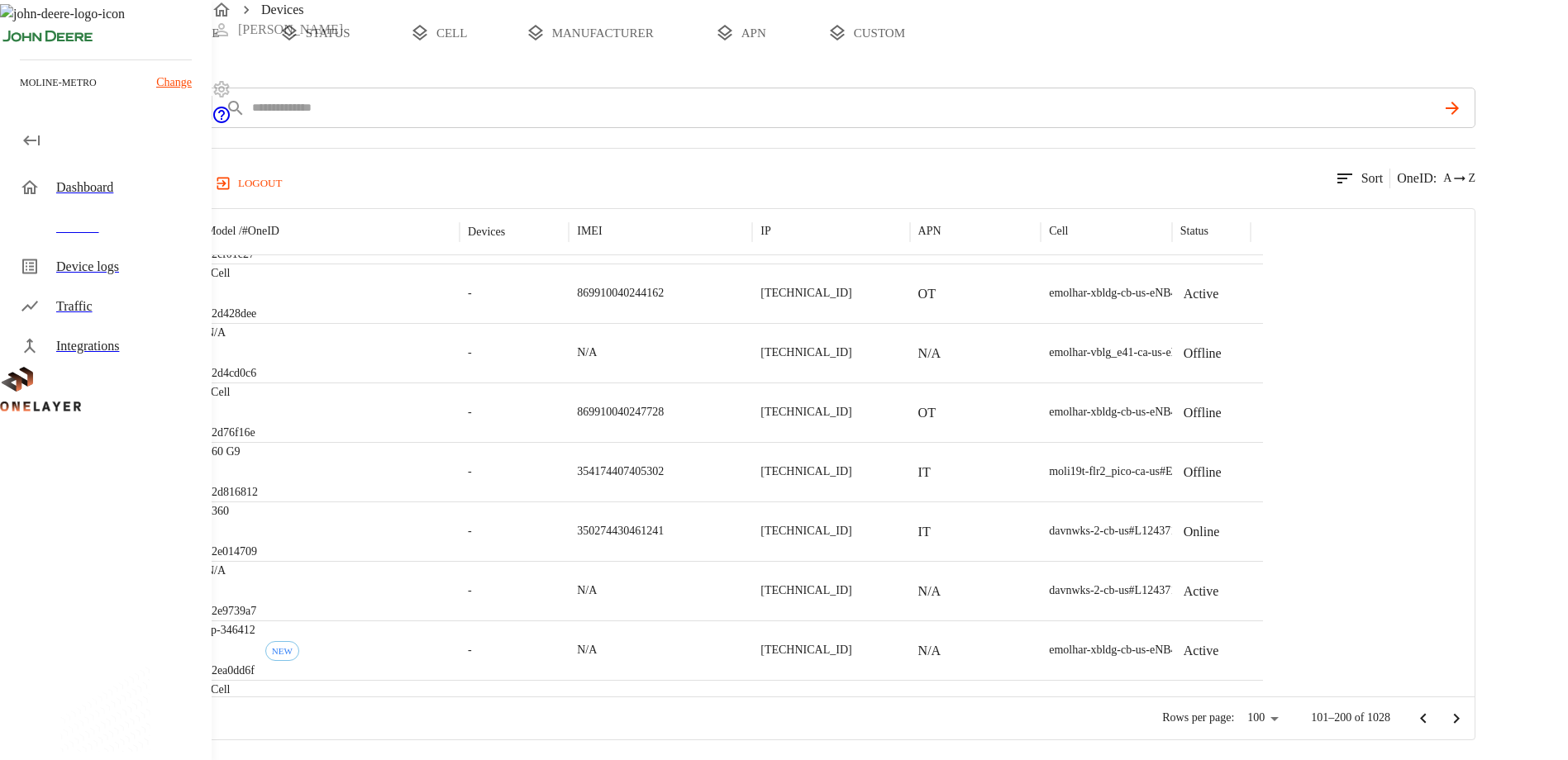
click at [169, 84] on p "Change" at bounding box center [173, 83] width 36 height 17
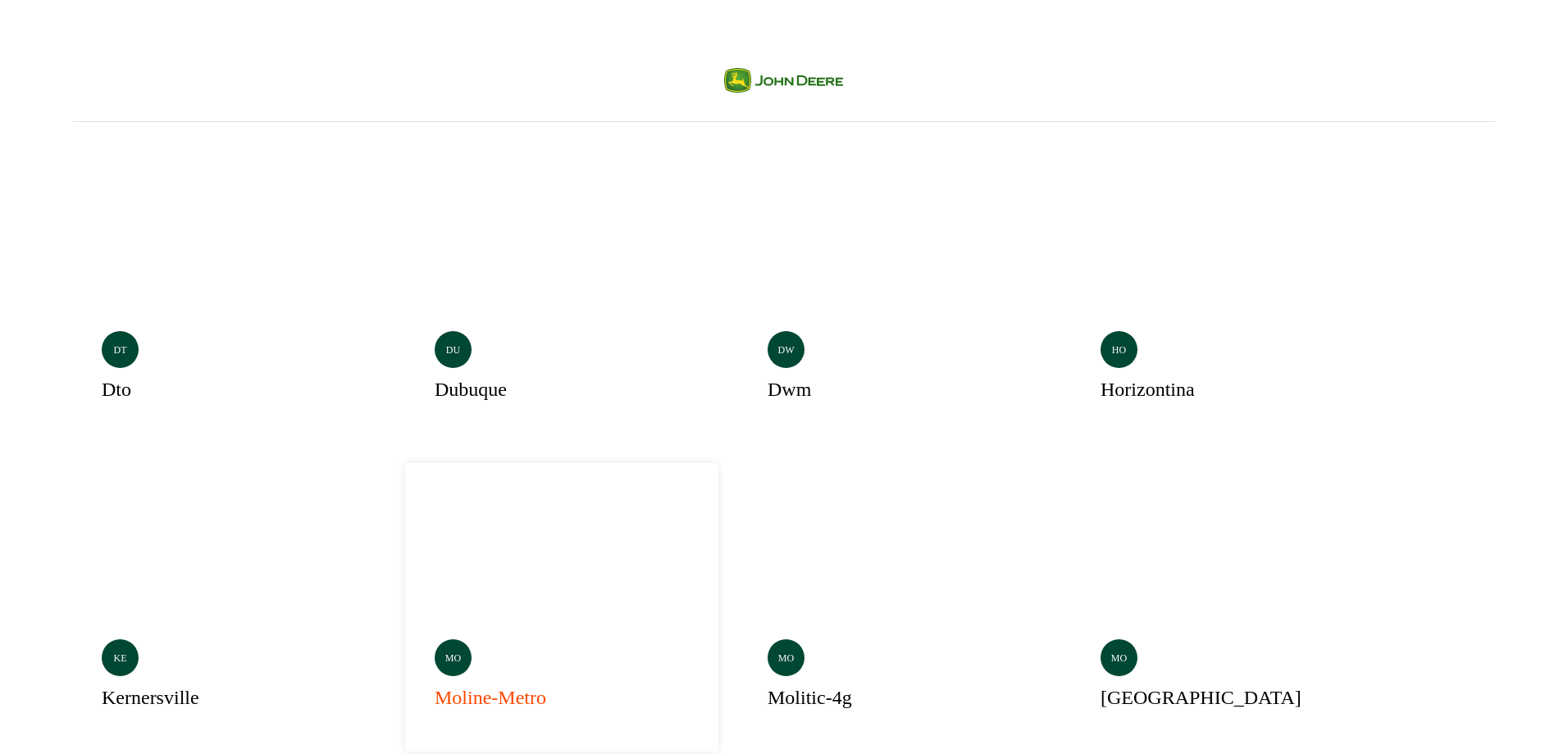
click at [435, 639] on div "mo" at bounding box center [453, 657] width 37 height 37
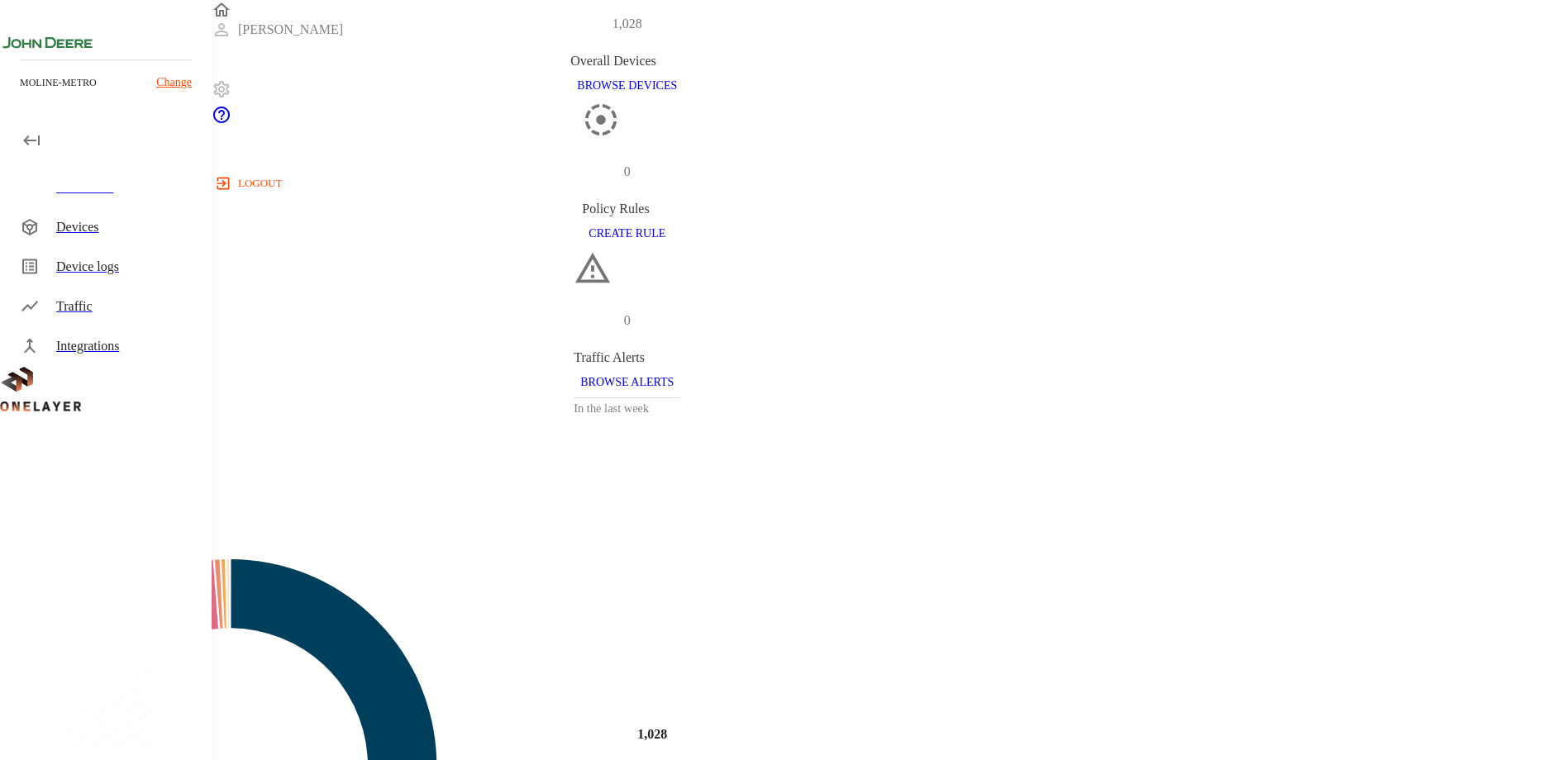
scroll to position [165, 0]
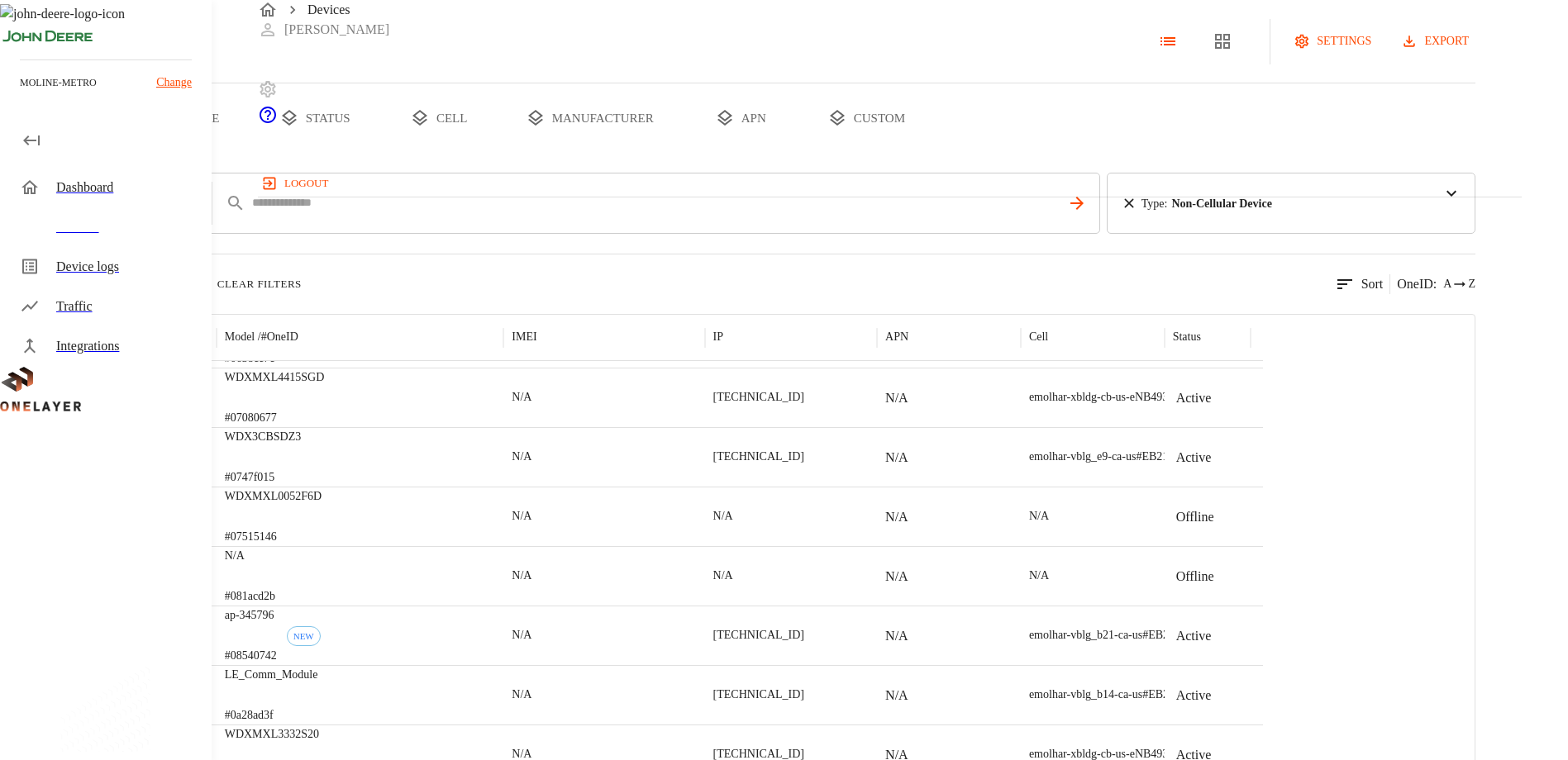
scroll to position [797, 0]
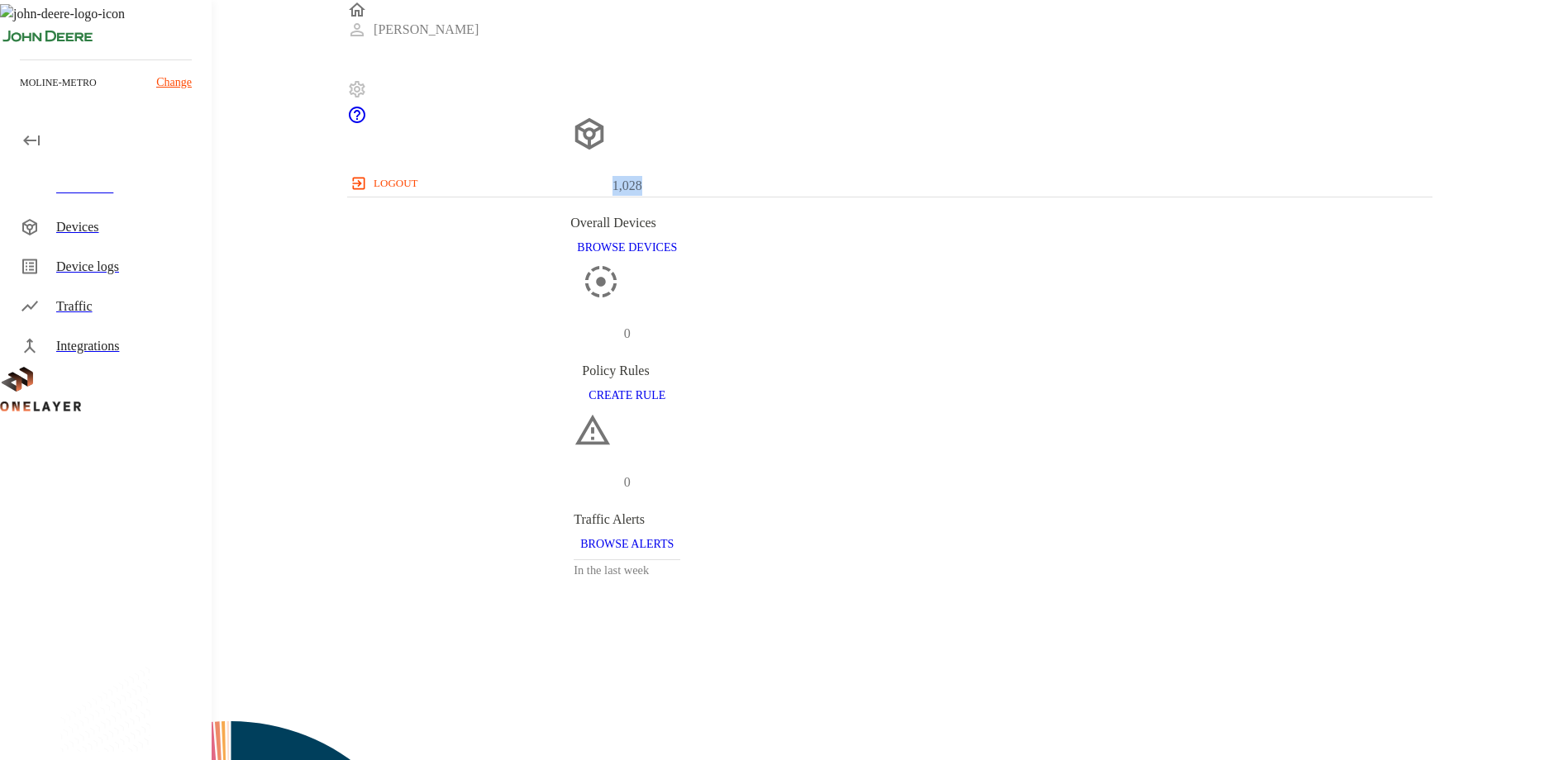
drag, startPoint x: 579, startPoint y: 217, endPoint x: 466, endPoint y: 223, distance: 113.2
click at [570, 213] on div "1,028" at bounding box center [627, 185] width 113 height 55
click at [165, 80] on p "Change" at bounding box center [173, 83] width 36 height 17
click at [69, 83] on p "moline-metro" at bounding box center [59, 82] width 77 height 14
click at [174, 80] on p "Change" at bounding box center [173, 83] width 36 height 17
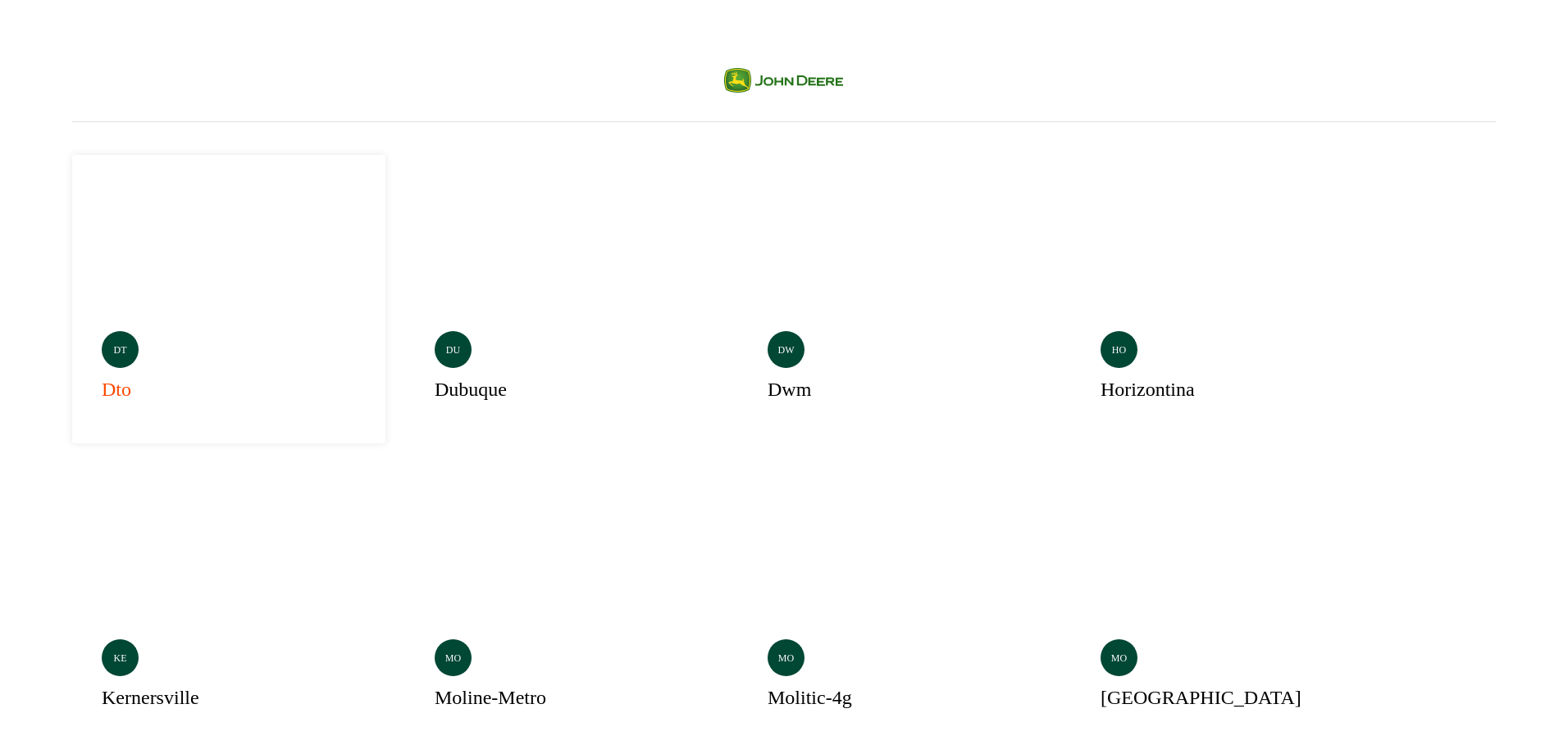
click at [109, 375] on h3 "dto" at bounding box center [116, 389] width 30 height 30
click at [127, 651] on p "ke" at bounding box center [120, 658] width 13 height 14
click at [405, 463] on div "Selected mo moline-metro" at bounding box center [562, 607] width 313 height 289
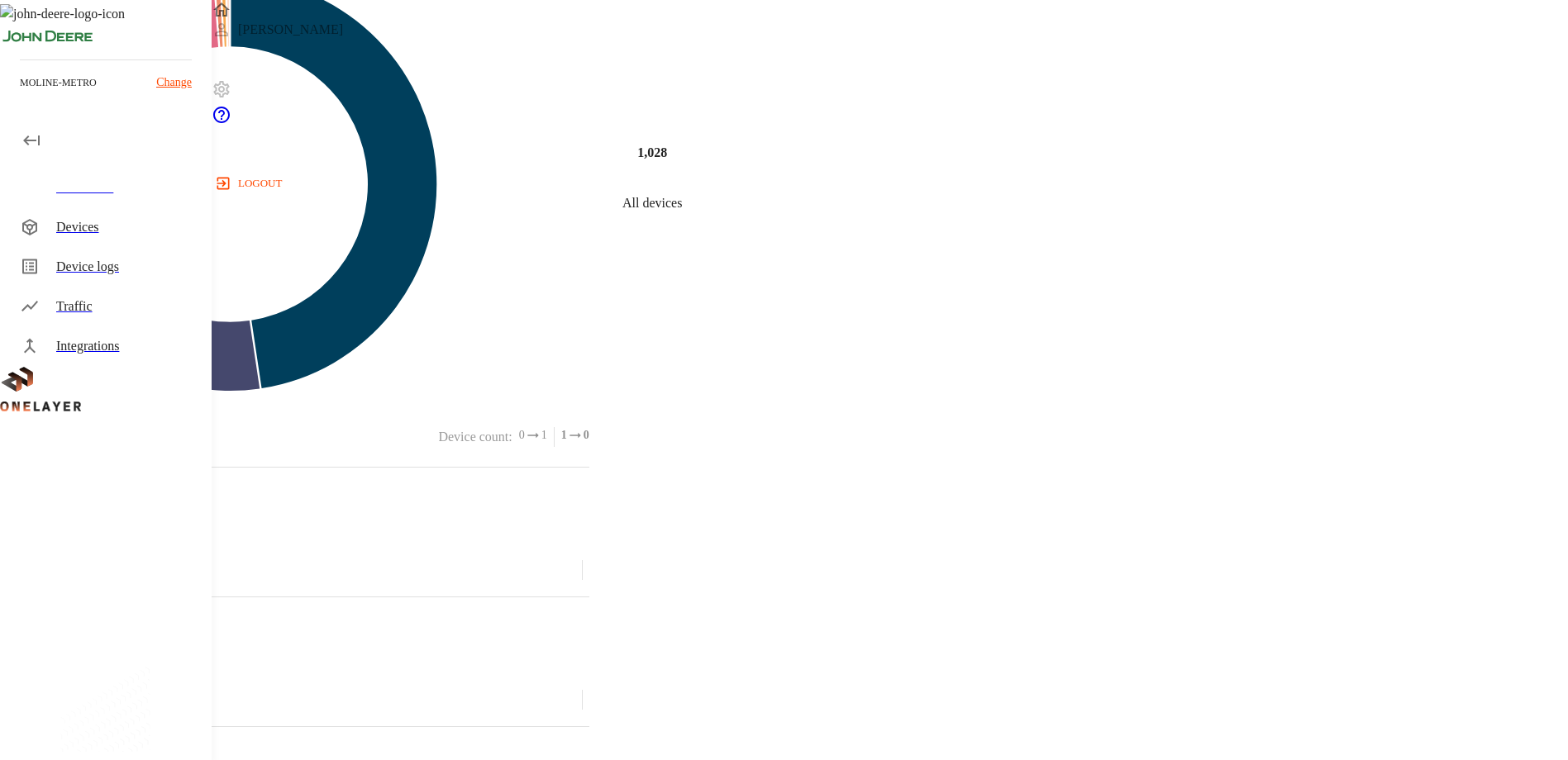
scroll to position [83, 0]
